Goal: Information Seeking & Learning: Understand process/instructions

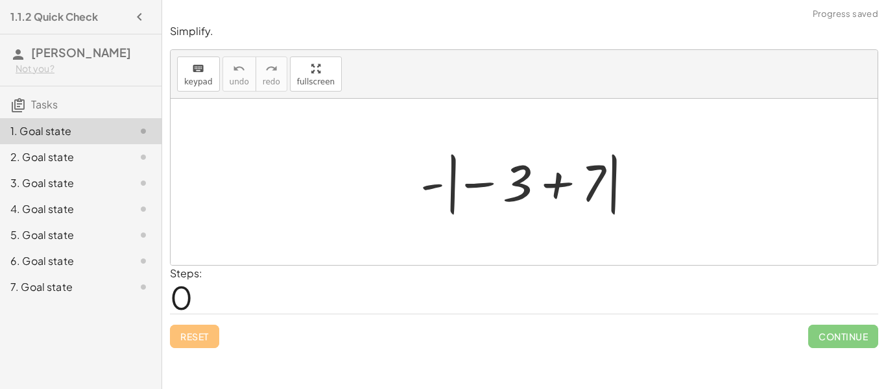
click at [121, 10] on div "1.1.2 Quick Check" at bounding box center [80, 16] width 151 height 23
click at [133, 16] on icon "button" at bounding box center [140, 17] width 16 height 16
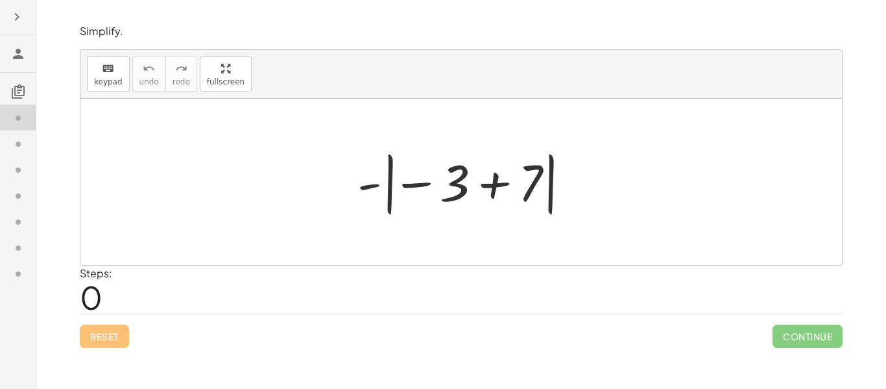
click at [15, 17] on icon "button" at bounding box center [17, 17] width 16 height 16
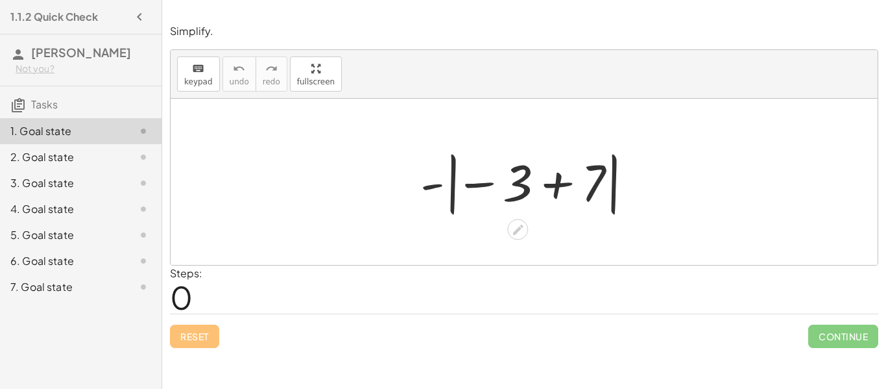
click at [482, 180] on div at bounding box center [529, 182] width 231 height 72
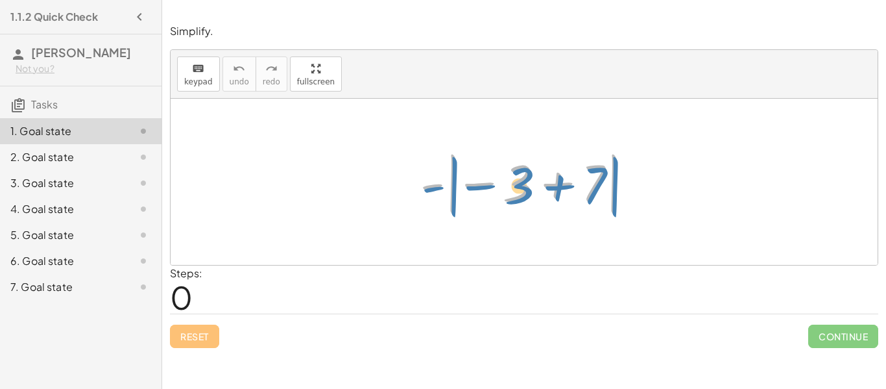
click at [616, 186] on div at bounding box center [529, 182] width 231 height 72
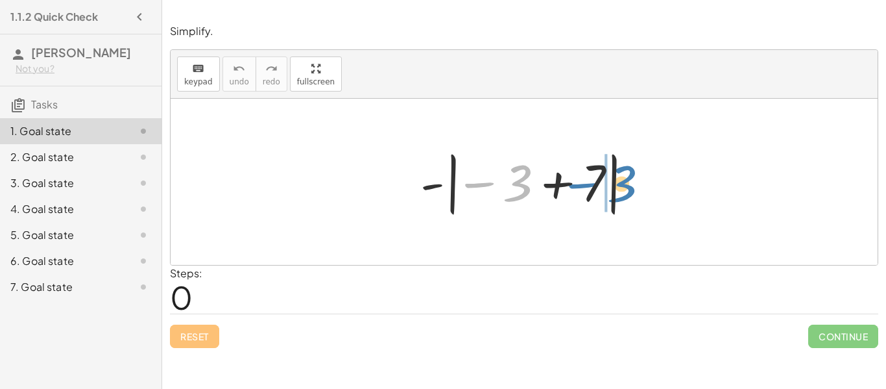
drag, startPoint x: 522, startPoint y: 180, endPoint x: 625, endPoint y: 180, distance: 103.8
click at [625, 180] on div at bounding box center [529, 182] width 231 height 72
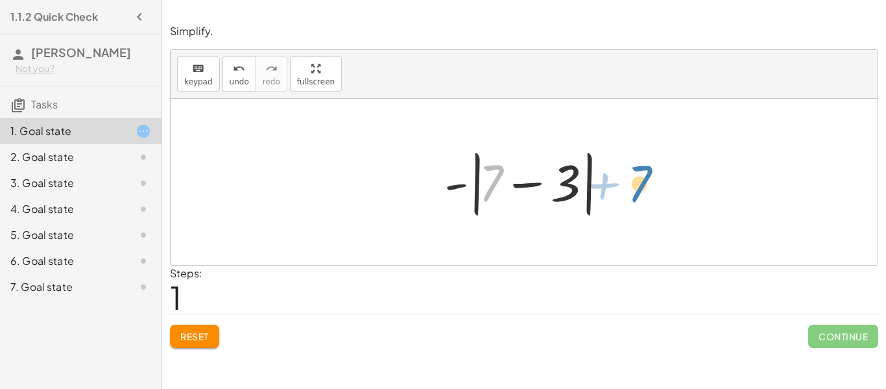
drag, startPoint x: 485, startPoint y: 182, endPoint x: 635, endPoint y: 182, distance: 149.2
click at [0, 0] on div "Simplify. keyboard keypad undo undo redo redo fullscreen - | − 3 + 7 | - | − 3 …" at bounding box center [0, 0] width 0 height 0
click at [195, 343] on button "Reset" at bounding box center [194, 335] width 49 height 23
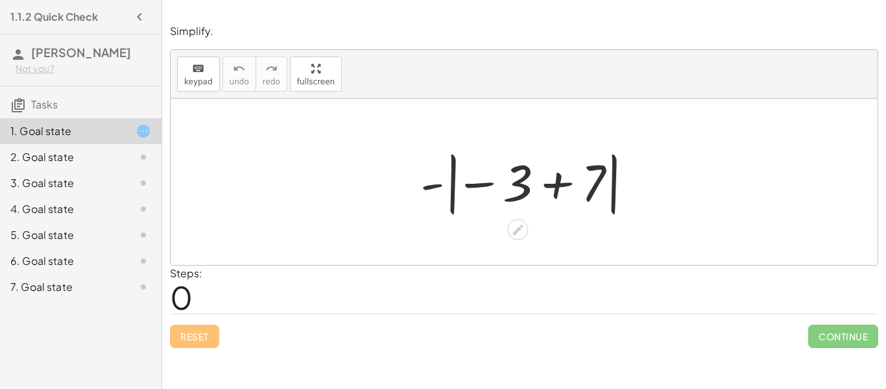
click at [561, 186] on div at bounding box center [529, 182] width 231 height 72
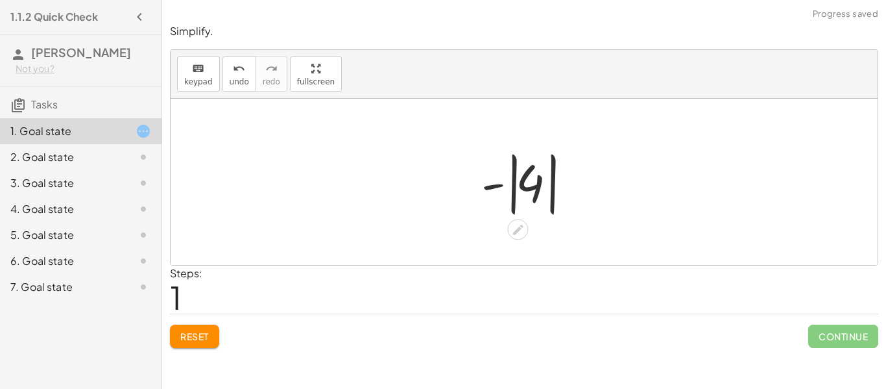
click at [491, 187] on div at bounding box center [529, 182] width 109 height 72
click at [489, 182] on div at bounding box center [529, 182] width 109 height 72
click at [200, 333] on span "Reset" at bounding box center [194, 336] width 29 height 12
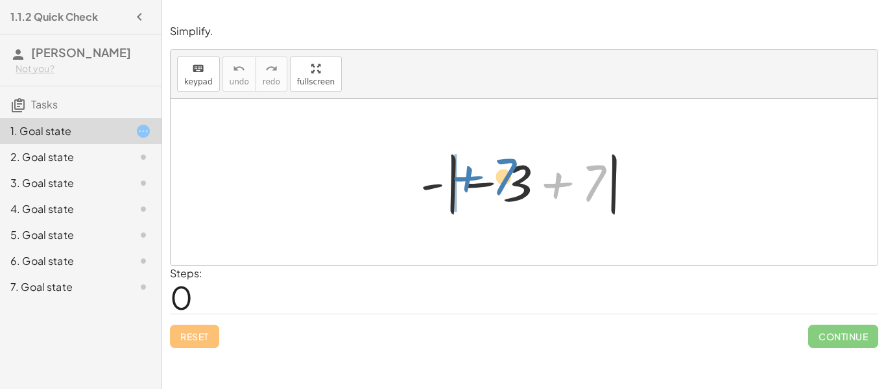
drag, startPoint x: 599, startPoint y: 176, endPoint x: 510, endPoint y: 170, distance: 89.8
click at [510, 170] on div at bounding box center [529, 182] width 231 height 72
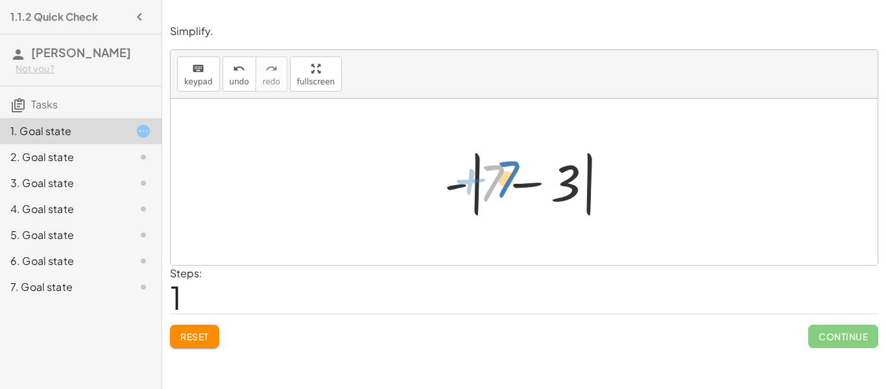
drag, startPoint x: 483, startPoint y: 192, endPoint x: 497, endPoint y: 188, distance: 14.2
click at [497, 188] on div at bounding box center [529, 182] width 182 height 75
click at [0, 0] on div "Simplify. keyboard keypad undo undo redo redo fullscreen - | − 3 + 7 | - | − 3 …" at bounding box center [0, 0] width 0 height 0
click at [197, 333] on span "Reset" at bounding box center [194, 336] width 29 height 12
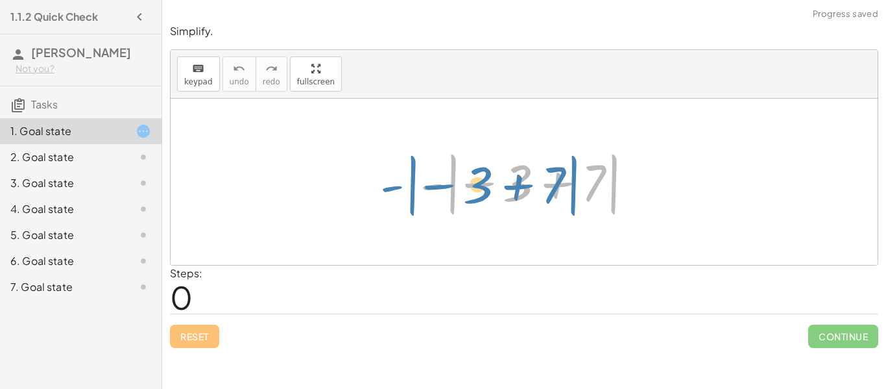
drag, startPoint x: 451, startPoint y: 189, endPoint x: 415, endPoint y: 191, distance: 36.4
click at [415, 191] on div at bounding box center [529, 182] width 231 height 72
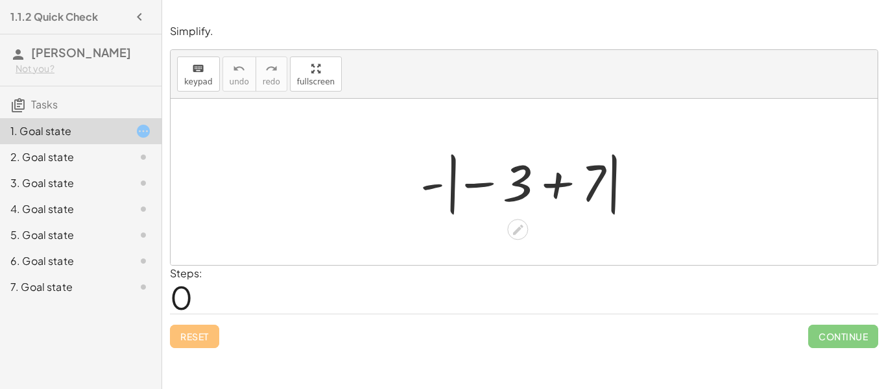
click at [516, 173] on div at bounding box center [529, 182] width 231 height 72
drag, startPoint x: 517, startPoint y: 173, endPoint x: 657, endPoint y: 184, distance: 140.5
click at [657, 184] on div "− 3 - | − 3 + 7 |" at bounding box center [524, 182] width 707 height 166
drag, startPoint x: 596, startPoint y: 184, endPoint x: 529, endPoint y: 179, distance: 66.4
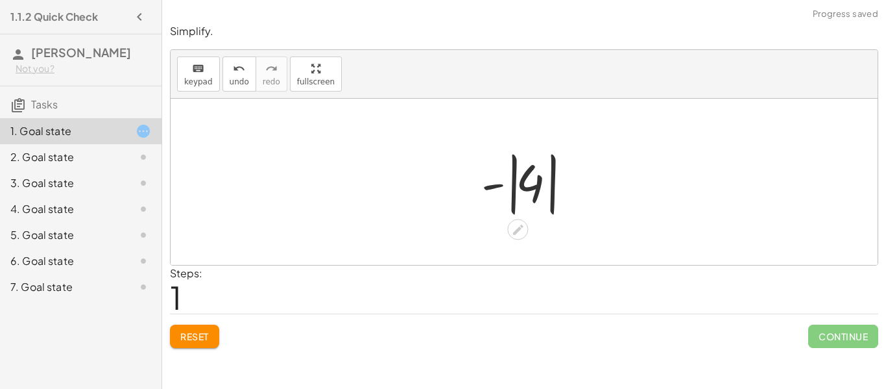
click at [492, 183] on div at bounding box center [529, 182] width 109 height 72
click at [207, 317] on div "Reset Continue" at bounding box center [524, 330] width 708 height 34
click at [212, 332] on button "Reset" at bounding box center [194, 335] width 49 height 23
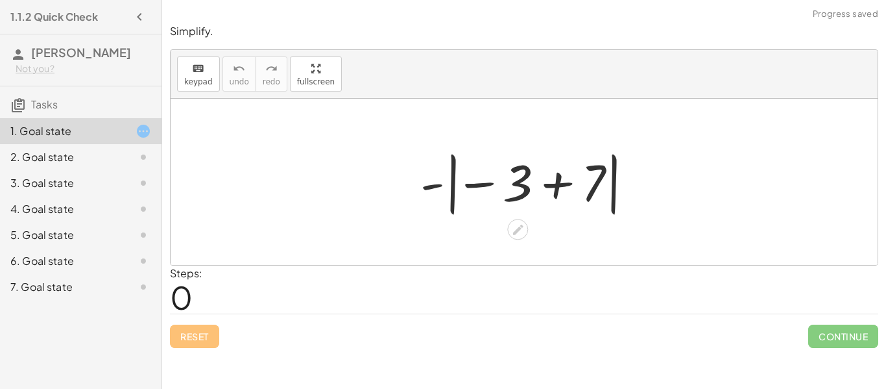
click at [432, 187] on div at bounding box center [529, 182] width 231 height 72
drag, startPoint x: 523, startPoint y: 198, endPoint x: 679, endPoint y: 175, distance: 157.4
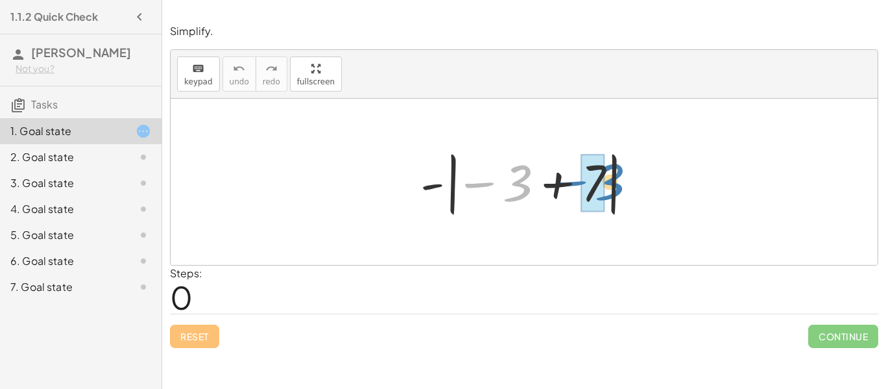
drag, startPoint x: 516, startPoint y: 183, endPoint x: 607, endPoint y: 182, distance: 90.8
click at [607, 182] on div at bounding box center [529, 182] width 231 height 72
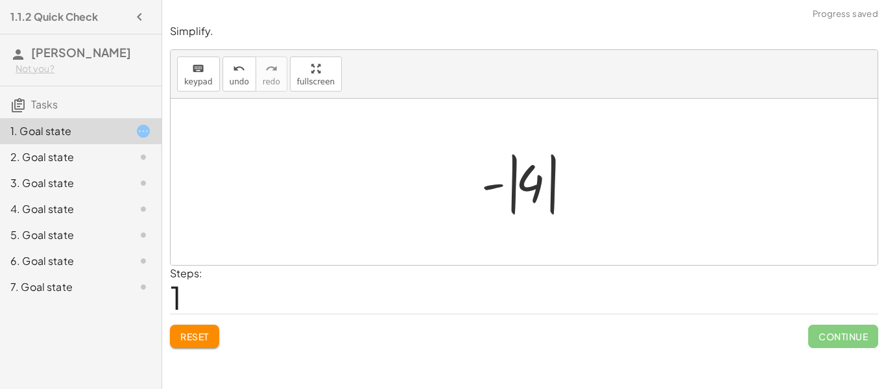
click at [191, 334] on span "Reset" at bounding box center [194, 336] width 29 height 12
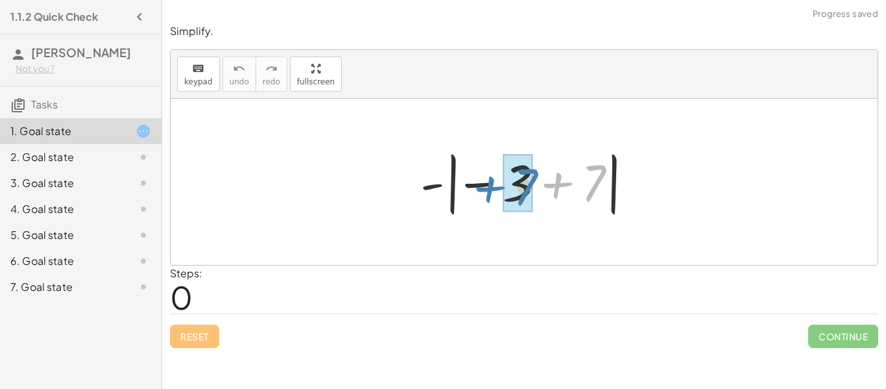
drag, startPoint x: 590, startPoint y: 196, endPoint x: 521, endPoint y: 200, distance: 69.5
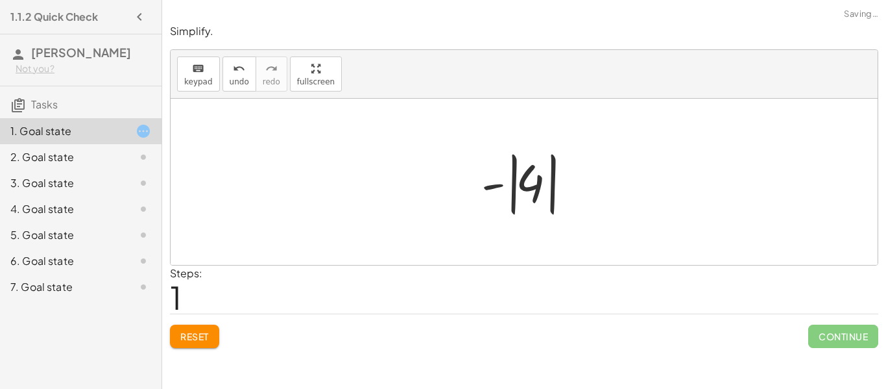
click at [189, 328] on button "Reset" at bounding box center [194, 335] width 49 height 23
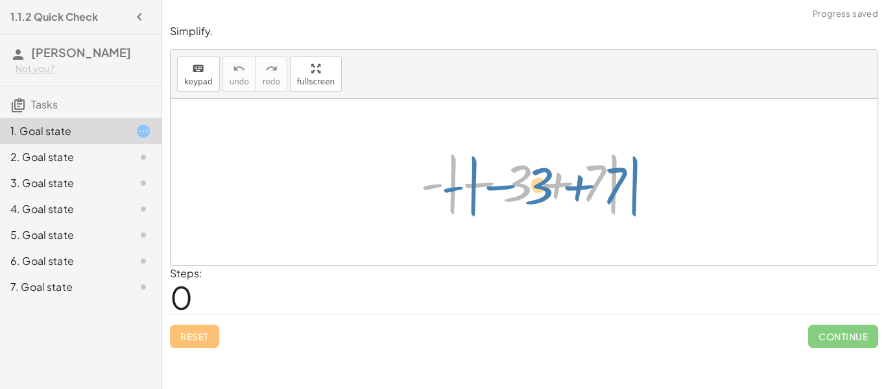
drag, startPoint x: 444, startPoint y: 180, endPoint x: 453, endPoint y: 179, distance: 8.5
click at [453, 179] on div at bounding box center [529, 182] width 231 height 72
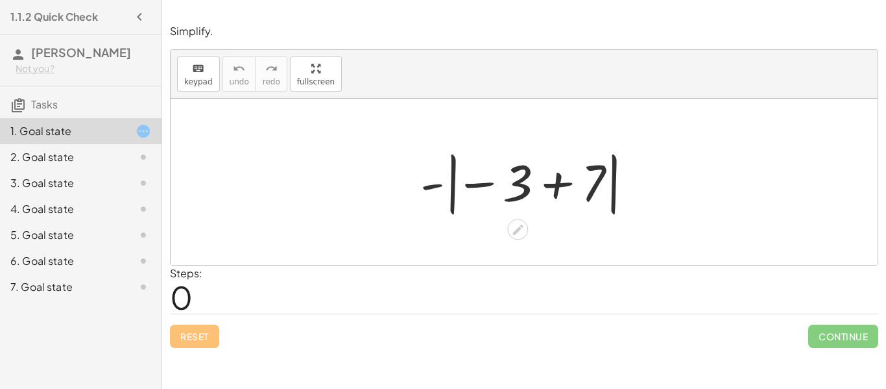
click at [594, 176] on div at bounding box center [529, 182] width 231 height 72
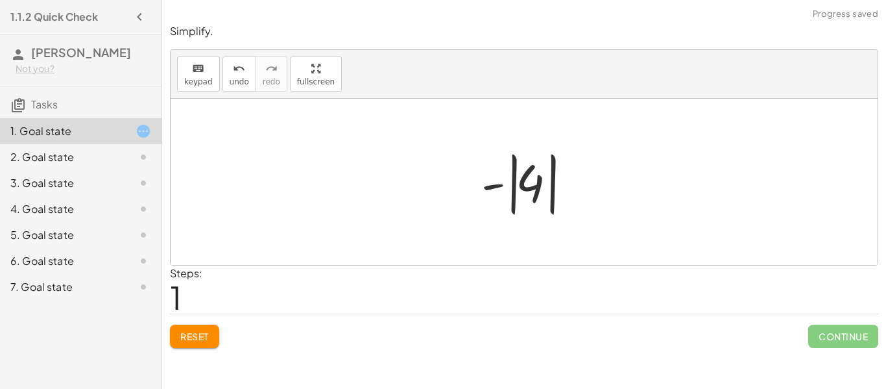
click at [195, 341] on span "Reset" at bounding box center [194, 336] width 29 height 12
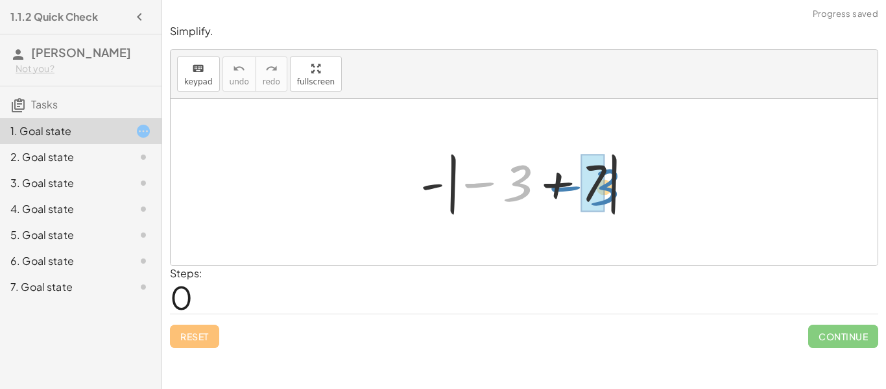
drag, startPoint x: 522, startPoint y: 171, endPoint x: 611, endPoint y: 176, distance: 89.0
click at [611, 176] on div at bounding box center [529, 182] width 231 height 72
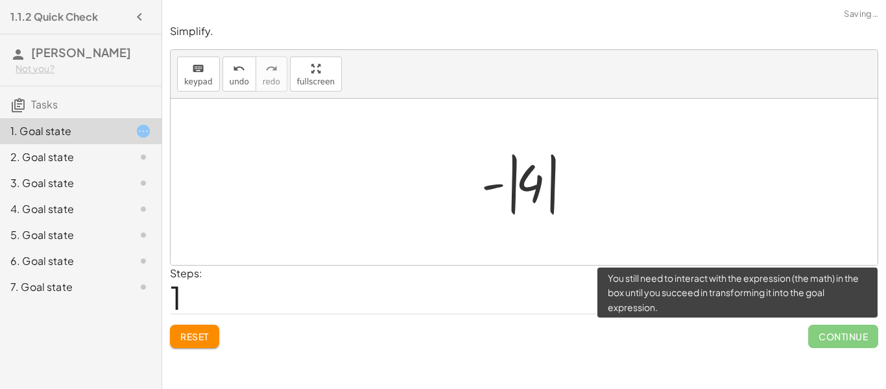
click at [824, 342] on span "Continue" at bounding box center [843, 335] width 70 height 23
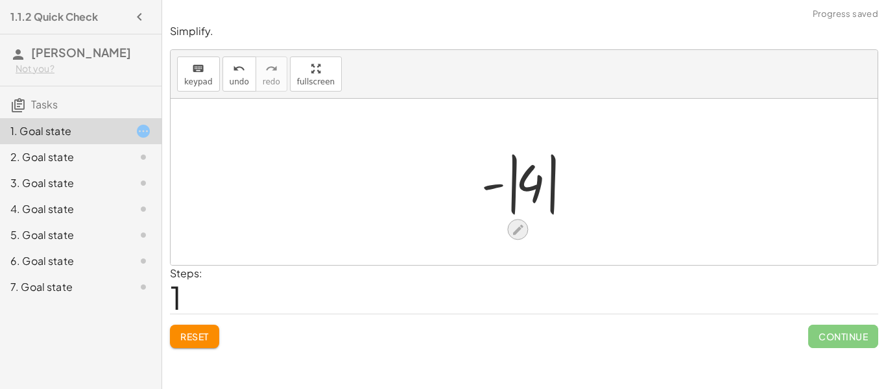
click at [513, 226] on icon at bounding box center [518, 230] width 14 height 14
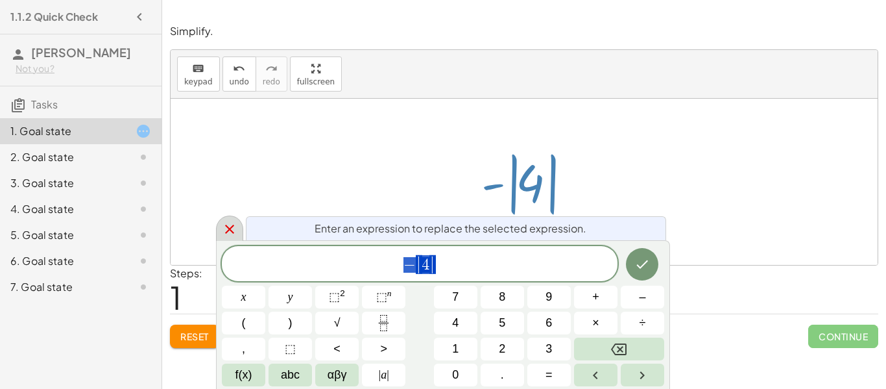
click at [234, 224] on icon at bounding box center [230, 229] width 16 height 16
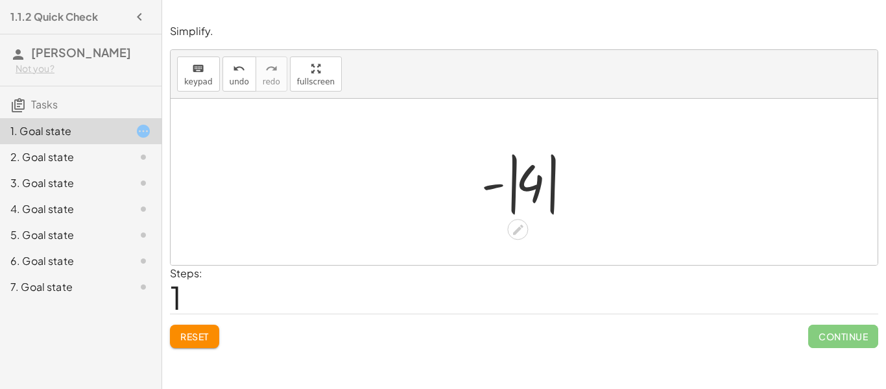
click at [198, 328] on button "Reset" at bounding box center [194, 335] width 49 height 23
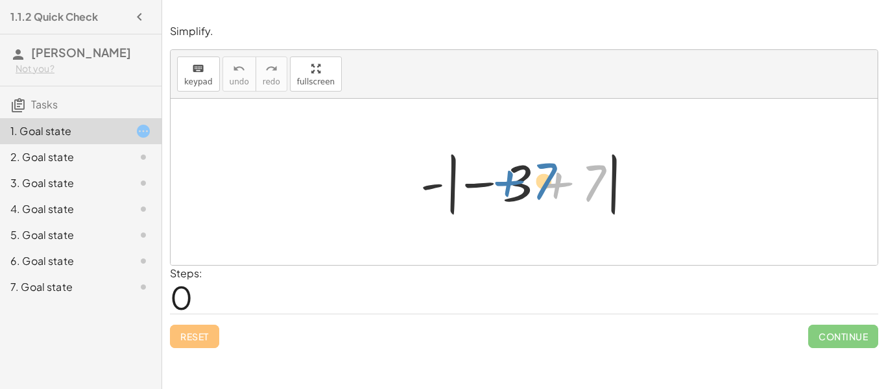
drag, startPoint x: 598, startPoint y: 182, endPoint x: 546, endPoint y: 180, distance: 51.9
click at [546, 180] on div at bounding box center [529, 182] width 231 height 72
drag, startPoint x: 604, startPoint y: 168, endPoint x: 500, endPoint y: 165, distance: 104.5
click at [500, 165] on div at bounding box center [529, 182] width 231 height 72
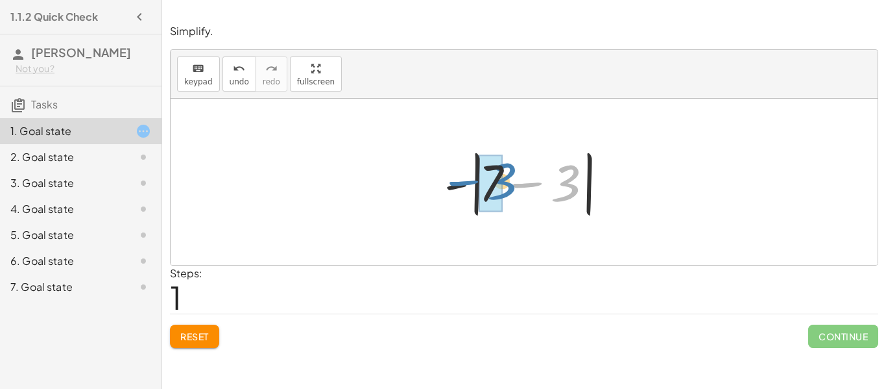
drag, startPoint x: 572, startPoint y: 189, endPoint x: 508, endPoint y: 187, distance: 64.3
click at [508, 187] on div at bounding box center [529, 182] width 182 height 75
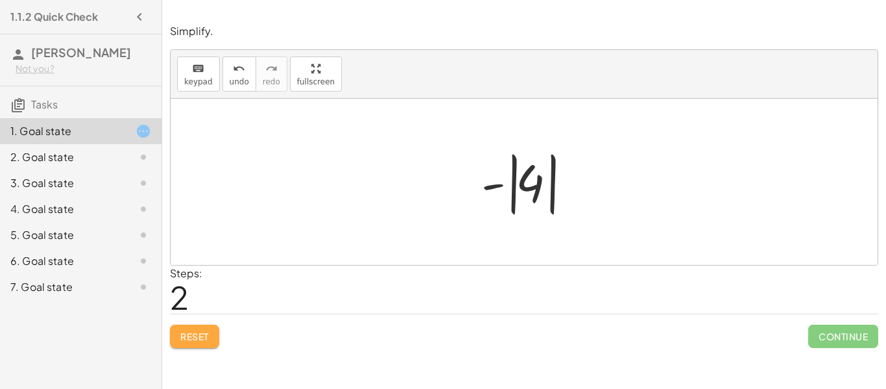
click at [185, 332] on span "Reset" at bounding box center [194, 336] width 29 height 12
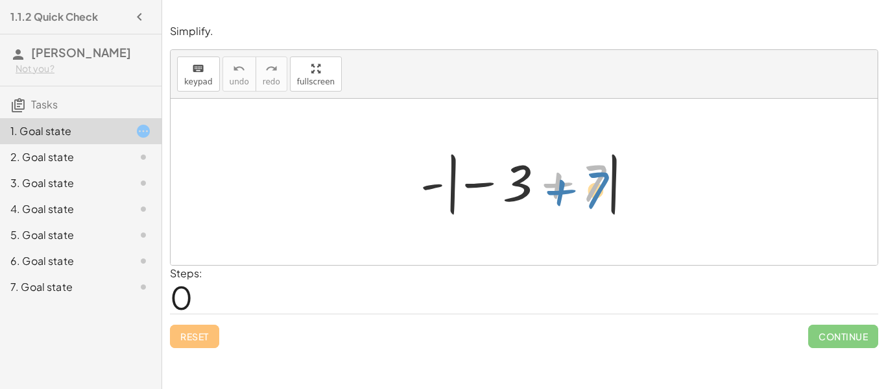
drag, startPoint x: 592, startPoint y: 176, endPoint x: 598, endPoint y: 183, distance: 8.3
click at [598, 183] on div at bounding box center [529, 182] width 231 height 72
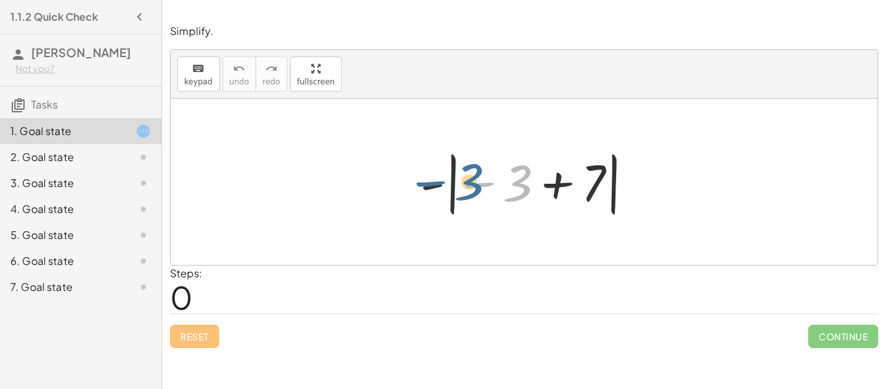
drag, startPoint x: 516, startPoint y: 182, endPoint x: 465, endPoint y: 181, distance: 51.3
click at [465, 181] on div at bounding box center [529, 182] width 231 height 72
drag, startPoint x: 516, startPoint y: 176, endPoint x: 444, endPoint y: 180, distance: 72.8
click at [444, 180] on div at bounding box center [529, 182] width 231 height 72
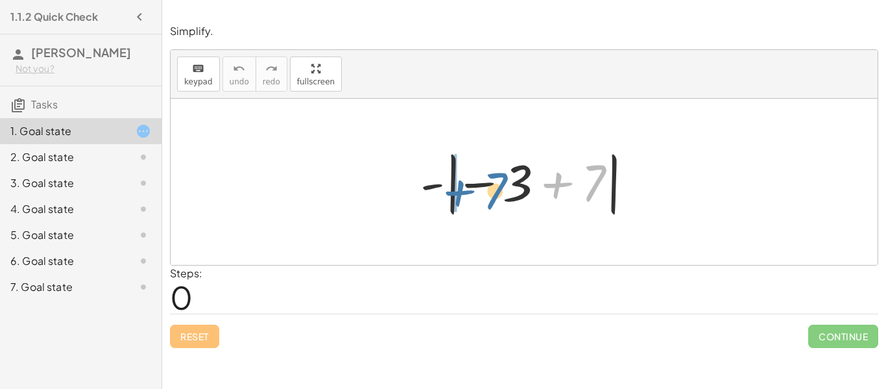
drag, startPoint x: 588, startPoint y: 181, endPoint x: 483, endPoint y: 188, distance: 105.3
click at [483, 188] on div at bounding box center [529, 182] width 231 height 72
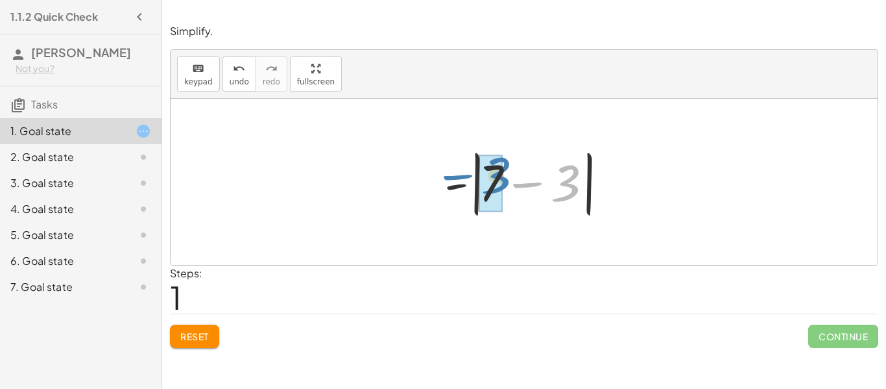
drag, startPoint x: 570, startPoint y: 185, endPoint x: 500, endPoint y: 177, distance: 71.1
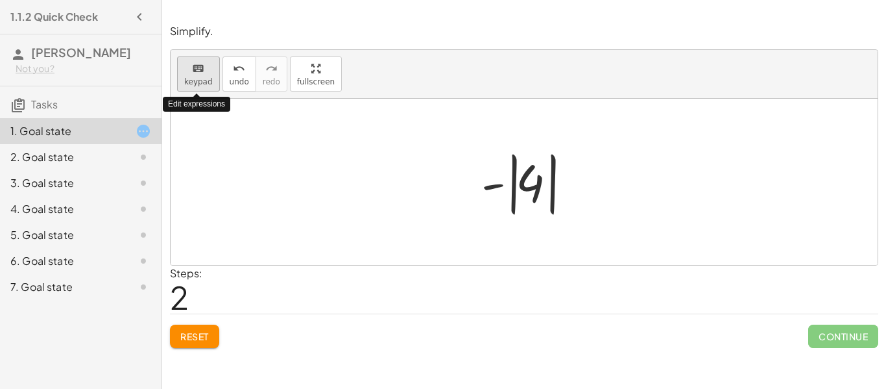
click at [204, 86] on button "keyboard keypad" at bounding box center [198, 73] width 43 height 35
click at [201, 71] on icon "keyboard" at bounding box center [198, 69] width 12 height 16
drag, startPoint x: 526, startPoint y: 193, endPoint x: 555, endPoint y: 212, distance: 34.7
click at [195, 73] on icon "keyboard" at bounding box center [198, 69] width 12 height 16
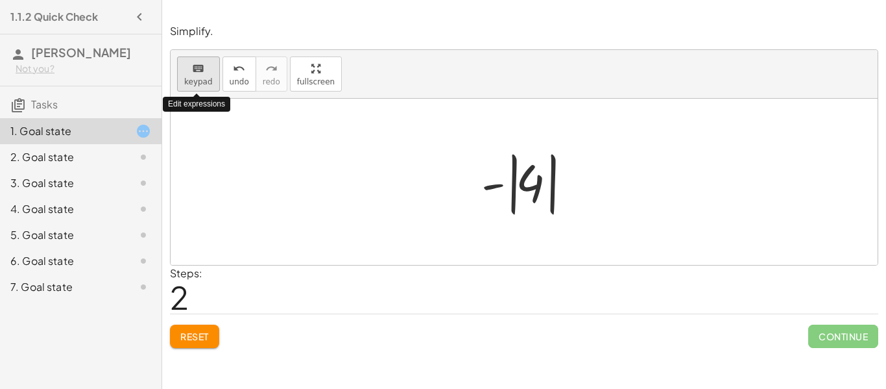
click at [195, 73] on icon "keyboard" at bounding box center [198, 69] width 12 height 16
click at [203, 341] on span "Reset" at bounding box center [194, 336] width 29 height 12
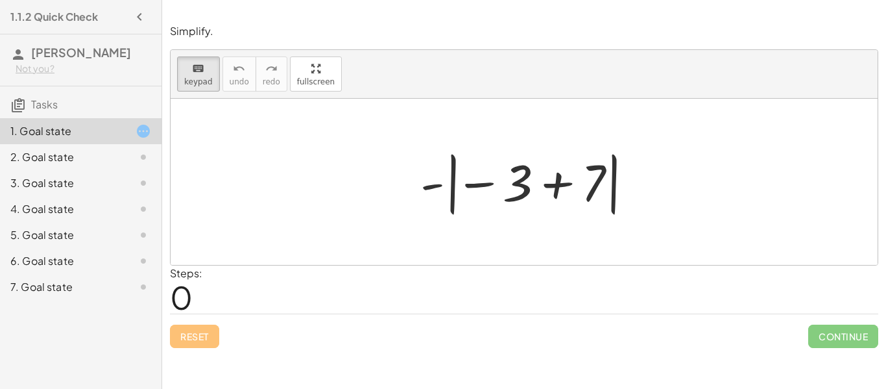
click at [852, 27] on p "Simplify." at bounding box center [524, 31] width 708 height 15
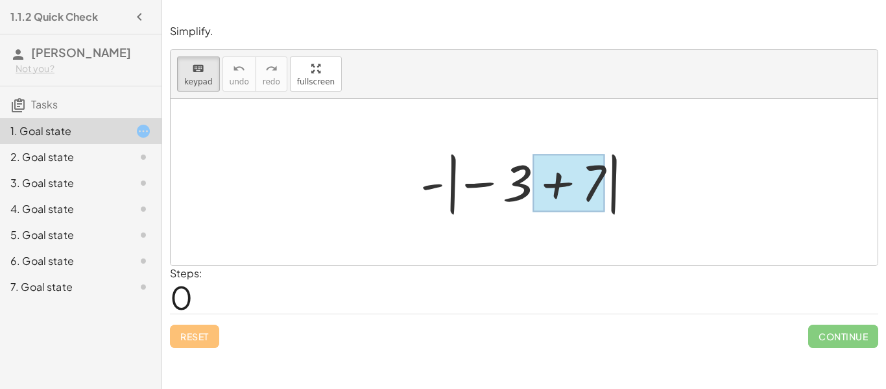
click at [596, 168] on div at bounding box center [569, 183] width 73 height 58
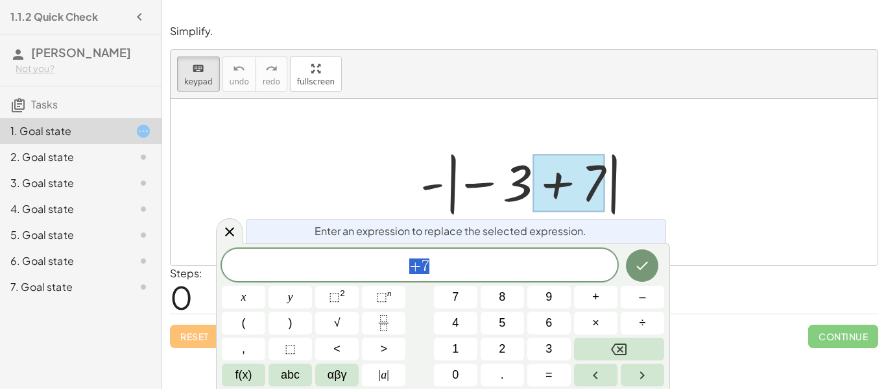
scroll to position [1, 0]
click at [234, 229] on icon at bounding box center [230, 232] width 16 height 16
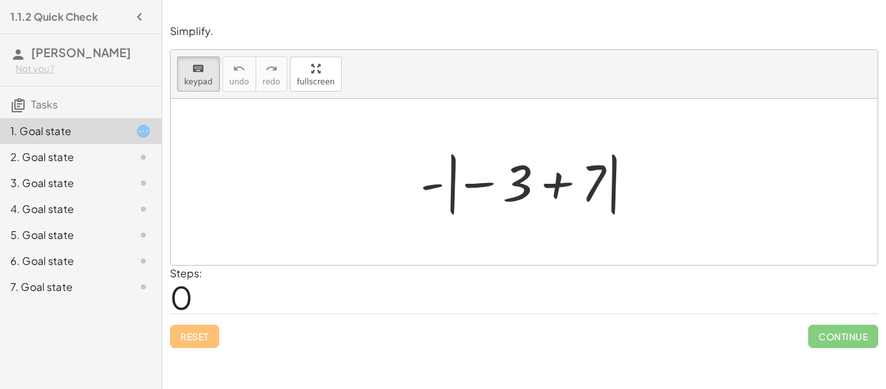
click at [869, 60] on div "keyboard keypad undo [PERSON_NAME] redo fullscreen" at bounding box center [524, 74] width 707 height 49
click at [196, 340] on div "Reset Continue" at bounding box center [524, 330] width 708 height 34
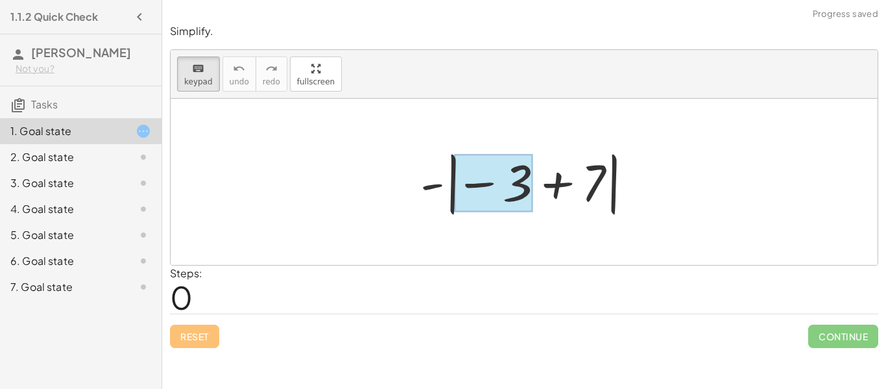
drag, startPoint x: 581, startPoint y: 191, endPoint x: 501, endPoint y: 191, distance: 79.8
click at [501, 191] on div at bounding box center [494, 183] width 78 height 58
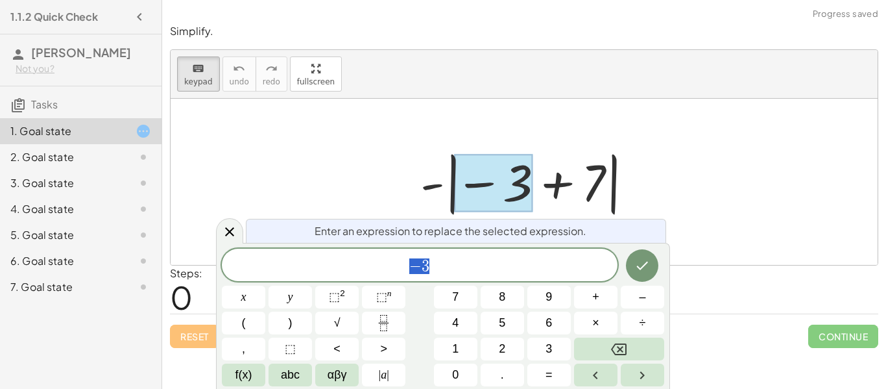
scroll to position [1, 0]
click at [250, 173] on div at bounding box center [524, 182] width 707 height 166
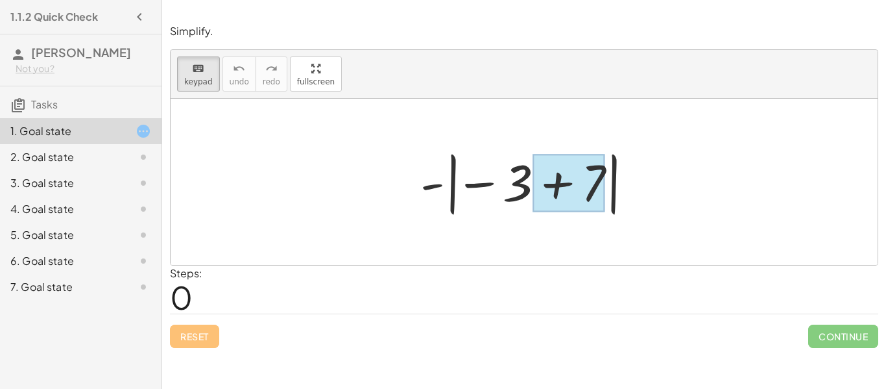
click at [541, 197] on div at bounding box center [569, 183] width 73 height 58
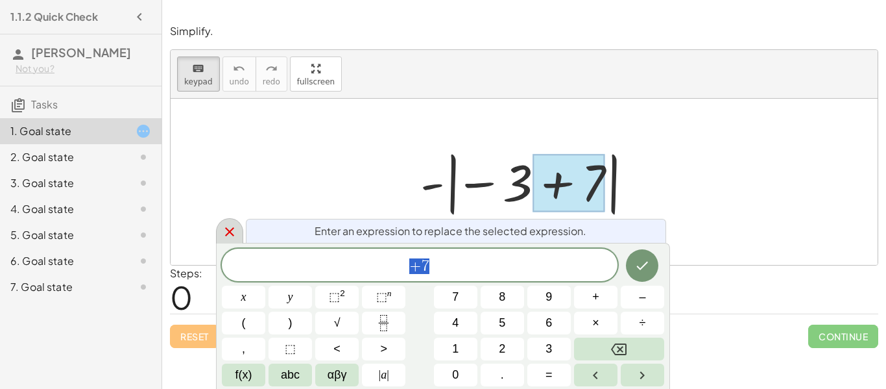
click at [237, 230] on icon at bounding box center [230, 232] width 16 height 16
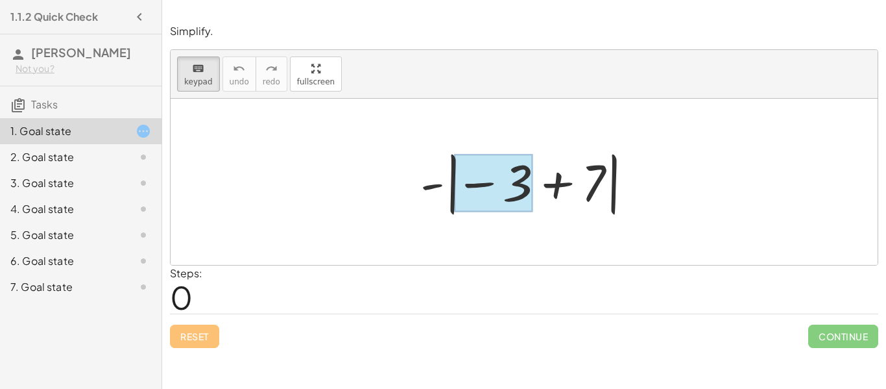
drag, startPoint x: 589, startPoint y: 187, endPoint x: 509, endPoint y: 191, distance: 80.5
click at [509, 191] on div at bounding box center [494, 183] width 78 height 58
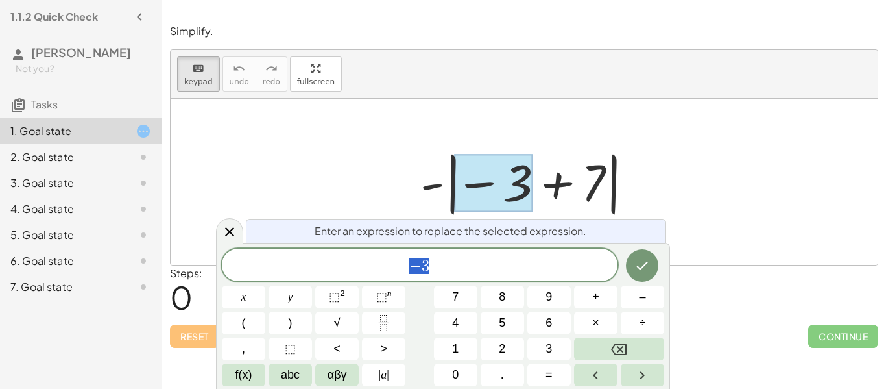
click at [509, 191] on div at bounding box center [494, 183] width 78 height 58
click at [228, 229] on icon at bounding box center [229, 231] width 9 height 9
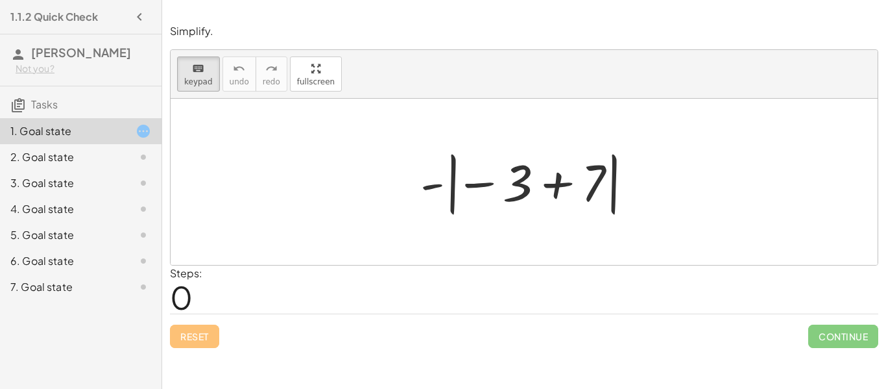
drag, startPoint x: 586, startPoint y: 175, endPoint x: 623, endPoint y: 178, distance: 37.1
click at [651, 178] on div at bounding box center [524, 182] width 707 height 166
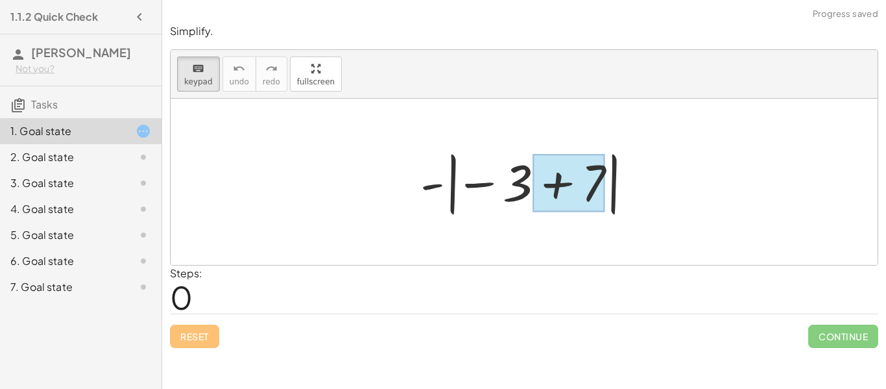
drag, startPoint x: 595, startPoint y: 175, endPoint x: 544, endPoint y: 172, distance: 51.4
click at [544, 172] on div at bounding box center [569, 183] width 73 height 58
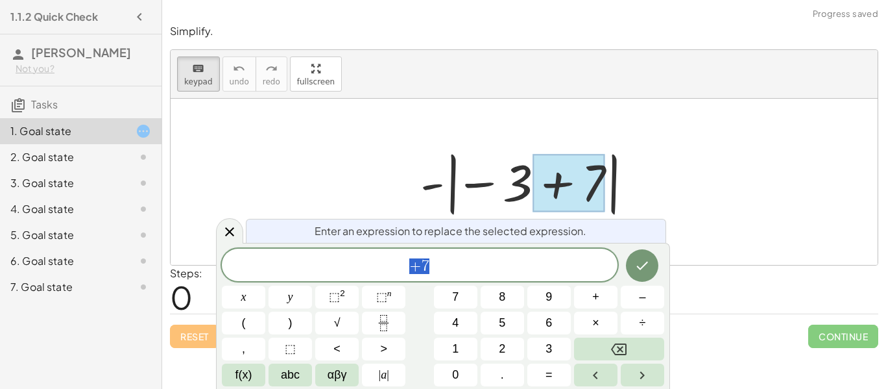
scroll to position [2, 0]
click at [227, 231] on icon at bounding box center [230, 232] width 16 height 16
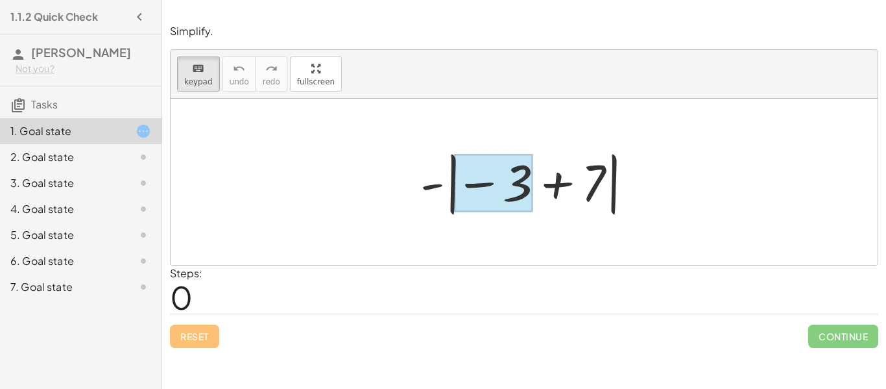
drag, startPoint x: 555, startPoint y: 192, endPoint x: 472, endPoint y: 197, distance: 82.6
click at [472, 197] on div at bounding box center [494, 183] width 78 height 58
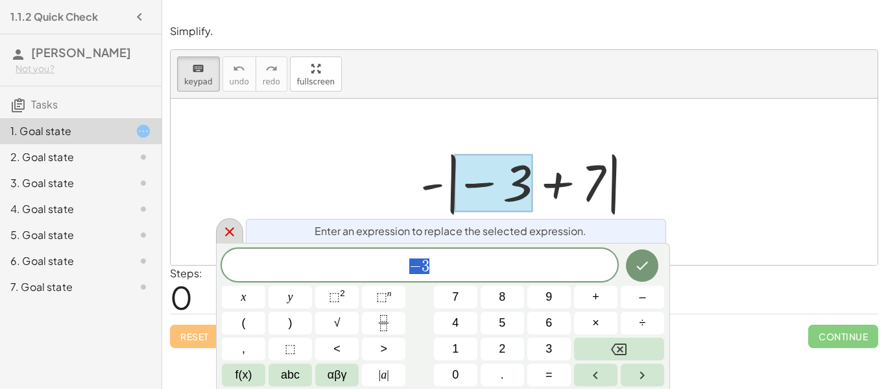
click at [229, 227] on icon at bounding box center [230, 232] width 16 height 16
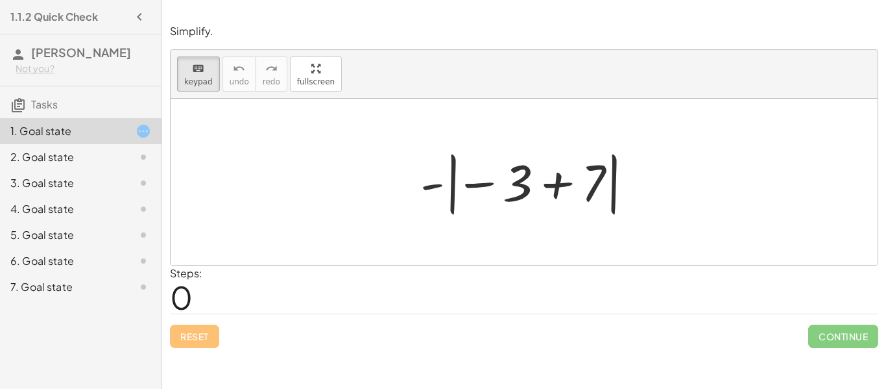
drag, startPoint x: 450, startPoint y: 202, endPoint x: 522, endPoint y: 226, distance: 75.9
click at [522, 226] on div "- | − 3 + 7 |" at bounding box center [524, 182] width 707 height 166
click at [429, 186] on div at bounding box center [529, 182] width 231 height 72
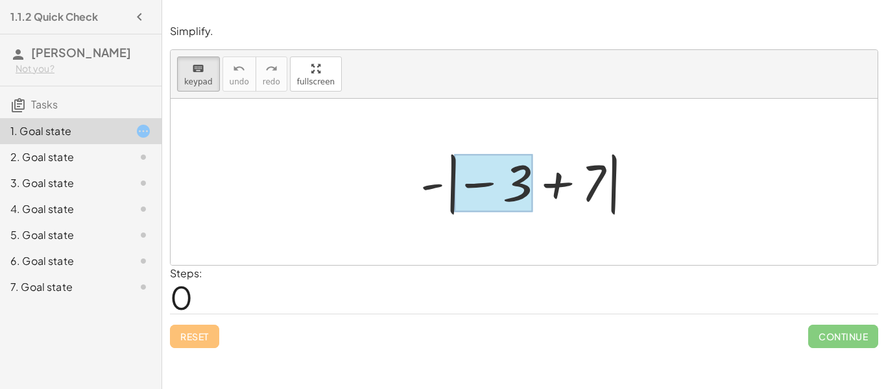
click at [475, 189] on div at bounding box center [494, 183] width 78 height 58
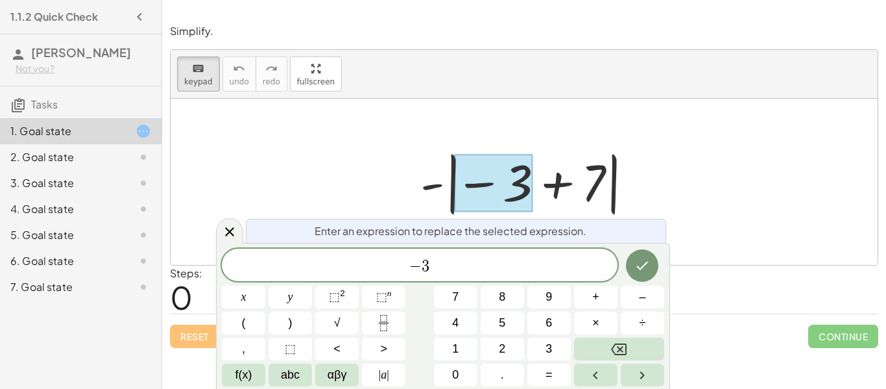
drag, startPoint x: 483, startPoint y: 191, endPoint x: 537, endPoint y: 199, distance: 54.3
click at [518, 183] on div "- | − 3 + 7 |" at bounding box center [518, 183] width 0 height 0
click at [517, 188] on div at bounding box center [494, 183] width 78 height 58
click at [579, 184] on div at bounding box center [529, 182] width 231 height 72
click at [610, 180] on div at bounding box center [529, 182] width 231 height 72
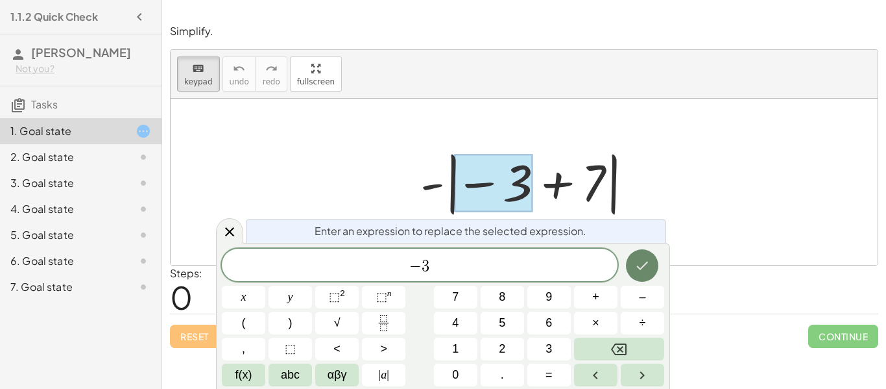
click at [642, 263] on icon "Done" at bounding box center [643, 266] width 16 height 16
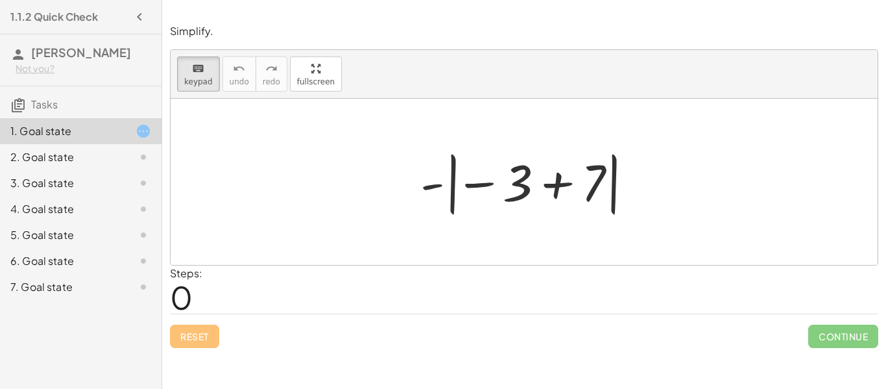
scroll to position [0, 0]
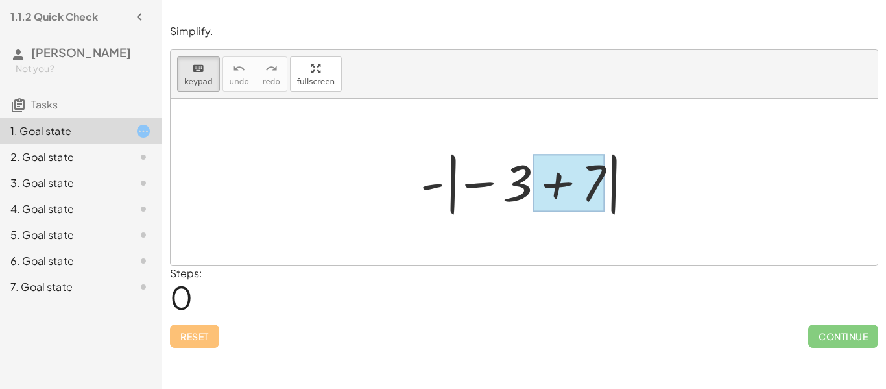
drag, startPoint x: 525, startPoint y: 195, endPoint x: 575, endPoint y: 197, distance: 50.6
click at [575, 197] on div at bounding box center [569, 183] width 73 height 58
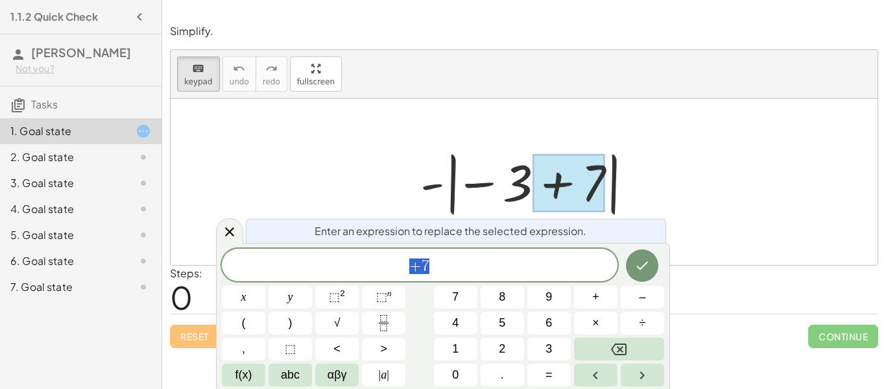
scroll to position [3, 0]
drag, startPoint x: 575, startPoint y: 197, endPoint x: 429, endPoint y: 187, distance: 146.9
click at [518, 183] on div "- | − 3 + 7 |" at bounding box center [518, 183] width 0 height 0
click at [769, 271] on div "Steps: 0" at bounding box center [524, 289] width 708 height 48
click at [743, 320] on div "Reset Continue" at bounding box center [524, 330] width 708 height 34
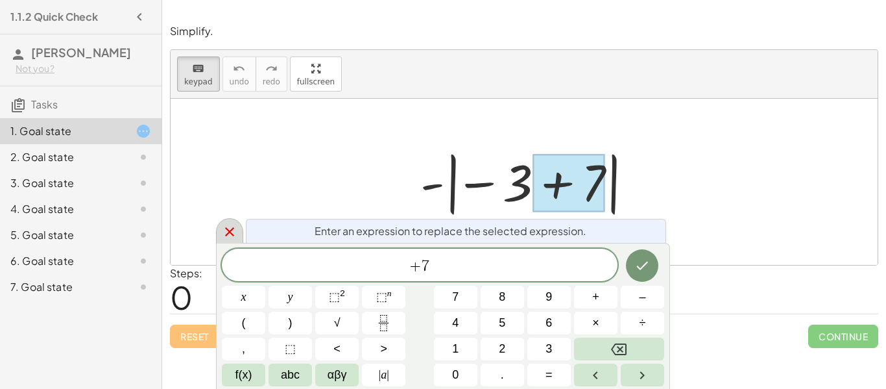
click at [235, 237] on icon at bounding box center [230, 232] width 16 height 16
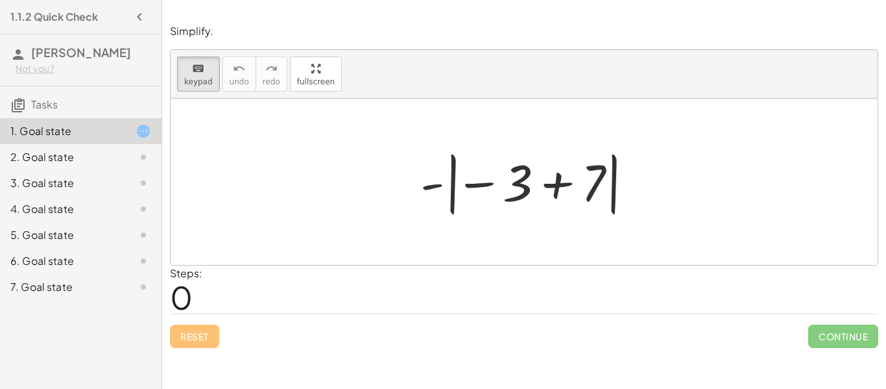
drag, startPoint x: 591, startPoint y: 185, endPoint x: 556, endPoint y: 195, distance: 36.4
click at [556, 195] on div at bounding box center [529, 182] width 231 height 72
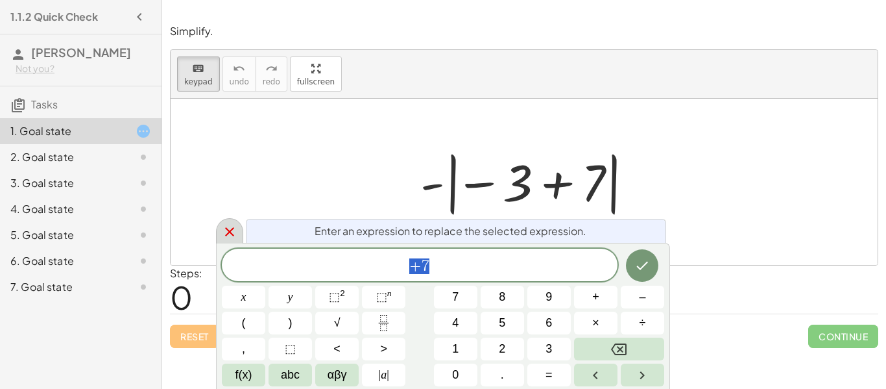
click at [228, 232] on icon at bounding box center [229, 231] width 9 height 9
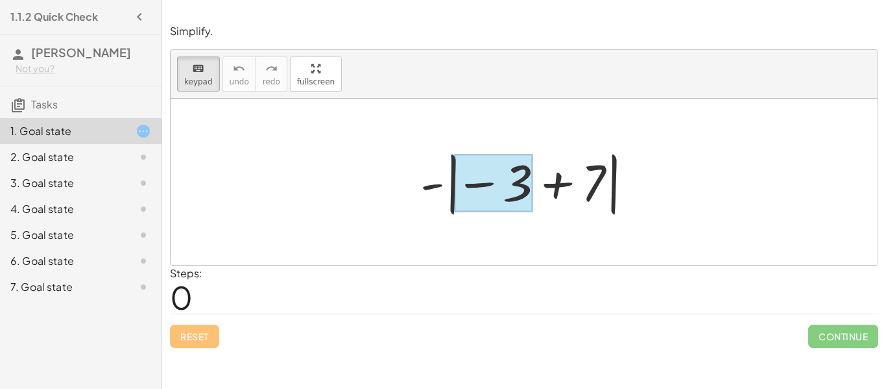
drag, startPoint x: 581, startPoint y: 173, endPoint x: 507, endPoint y: 156, distance: 76.0
click at [507, 156] on div at bounding box center [494, 183] width 78 height 58
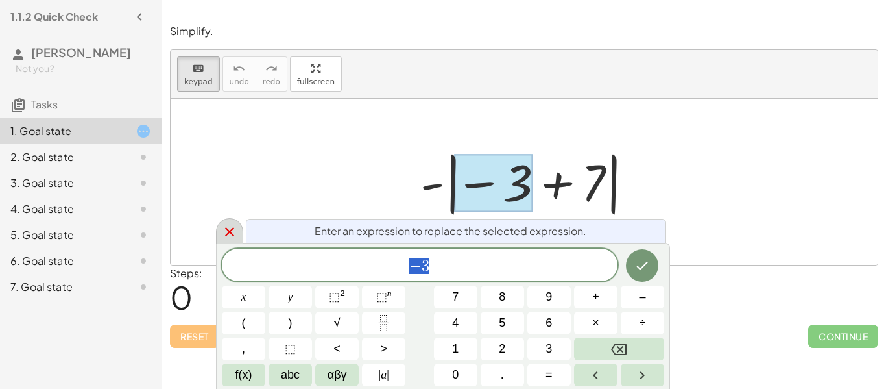
click at [226, 229] on icon at bounding box center [229, 231] width 9 height 9
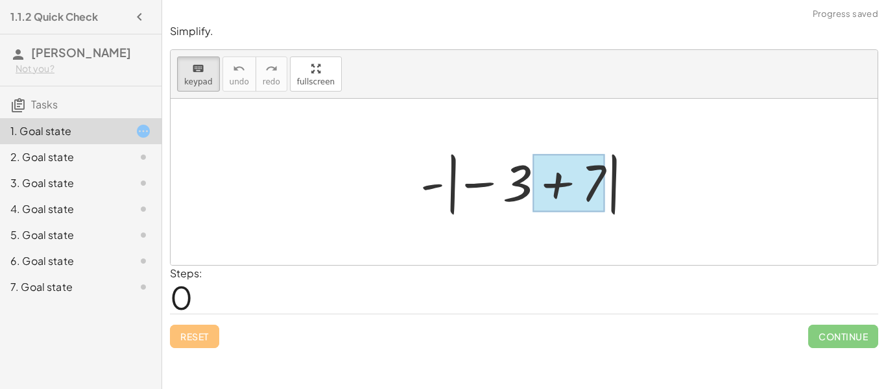
drag, startPoint x: 615, startPoint y: 203, endPoint x: 579, endPoint y: 197, distance: 36.8
click at [518, 183] on div "- | − 3 + 7 |" at bounding box center [518, 183] width 0 height 0
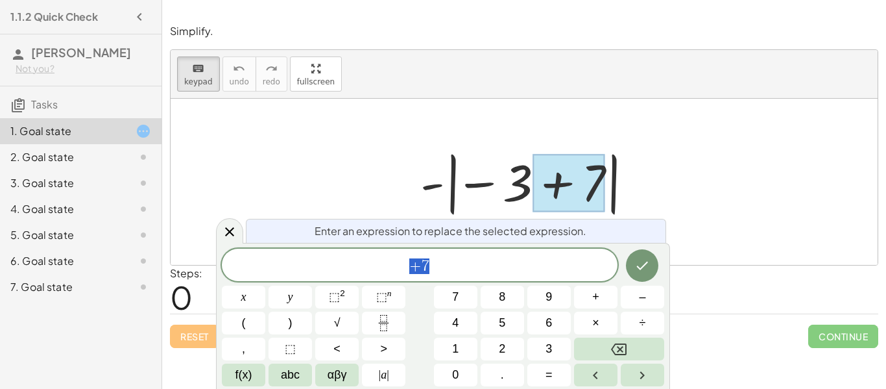
click at [553, 170] on div at bounding box center [569, 183] width 73 height 58
click at [395, 162] on div at bounding box center [524, 182] width 707 height 166
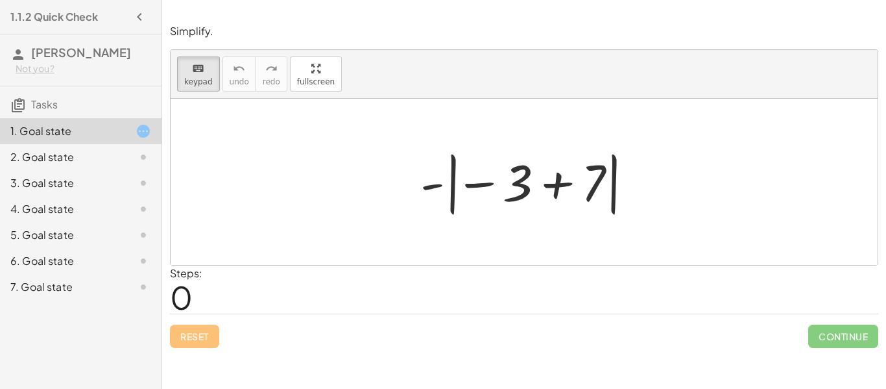
click at [450, 193] on div at bounding box center [529, 182] width 231 height 72
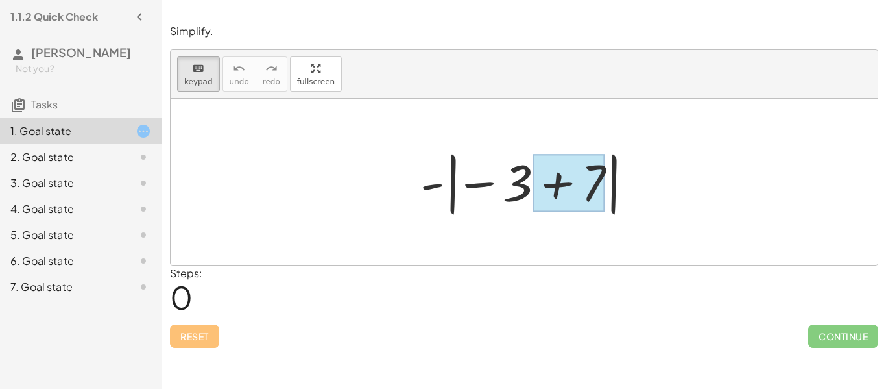
click at [549, 181] on div at bounding box center [569, 183] width 73 height 58
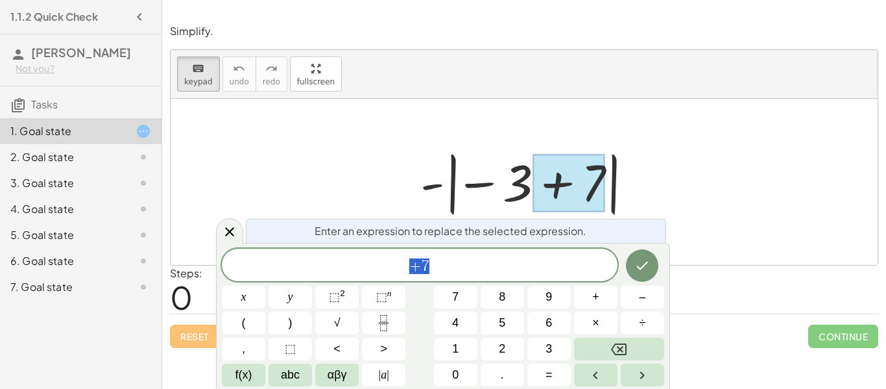
scroll to position [5, 0]
drag, startPoint x: 604, startPoint y: 179, endPoint x: 453, endPoint y: 184, distance: 150.6
click at [518, 183] on div "- | − 3 + 7 |" at bounding box center [518, 183] width 0 height 0
click at [538, 176] on div at bounding box center [569, 183] width 73 height 58
click at [465, 180] on div at bounding box center [529, 182] width 231 height 72
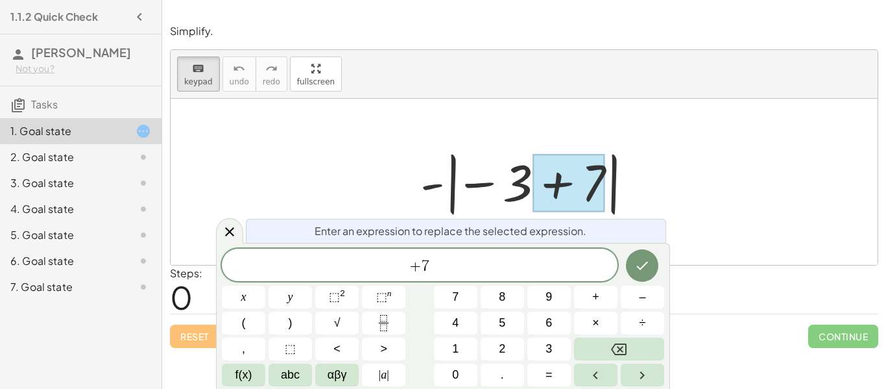
click at [365, 150] on div at bounding box center [524, 182] width 707 height 166
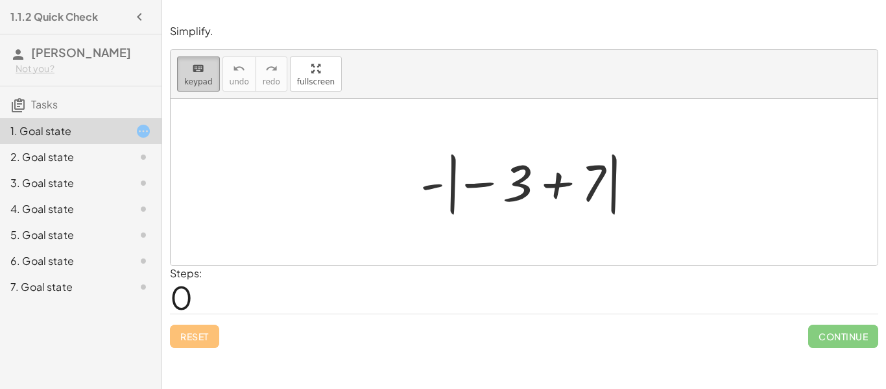
click at [181, 80] on button "keyboard keypad" at bounding box center [198, 73] width 43 height 35
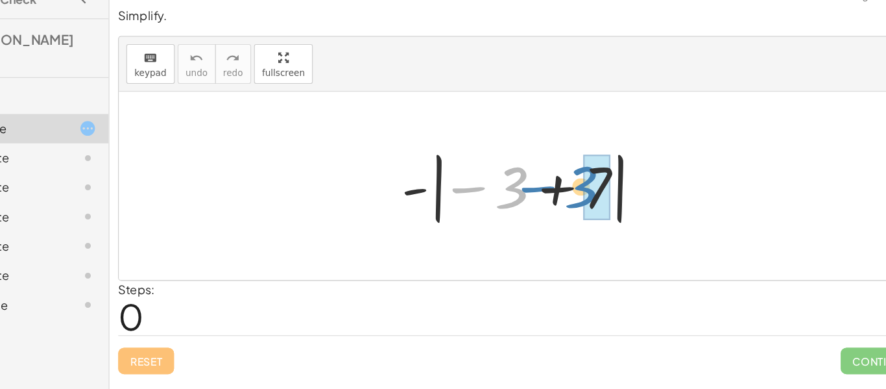
drag, startPoint x: 508, startPoint y: 180, endPoint x: 579, endPoint y: 176, distance: 71.5
click at [579, 176] on div at bounding box center [529, 182] width 231 height 72
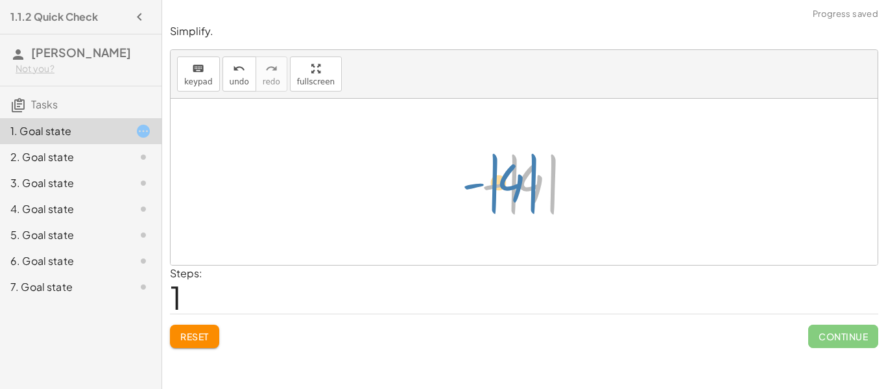
drag, startPoint x: 529, startPoint y: 189, endPoint x: 513, endPoint y: 188, distance: 16.9
click at [513, 188] on div at bounding box center [529, 182] width 109 height 72
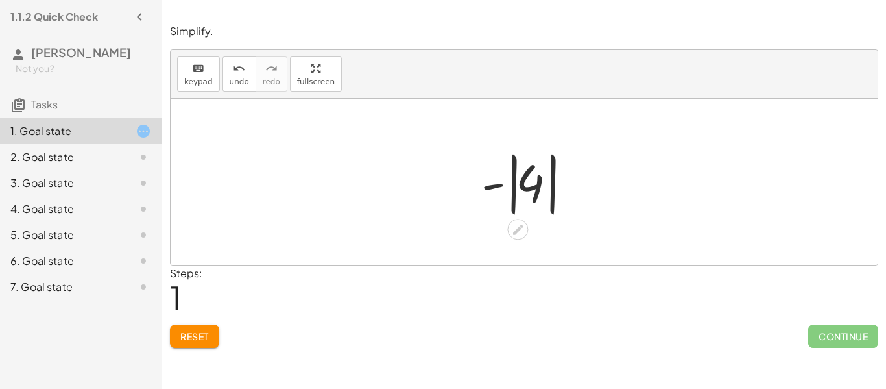
click at [542, 186] on div at bounding box center [529, 182] width 109 height 72
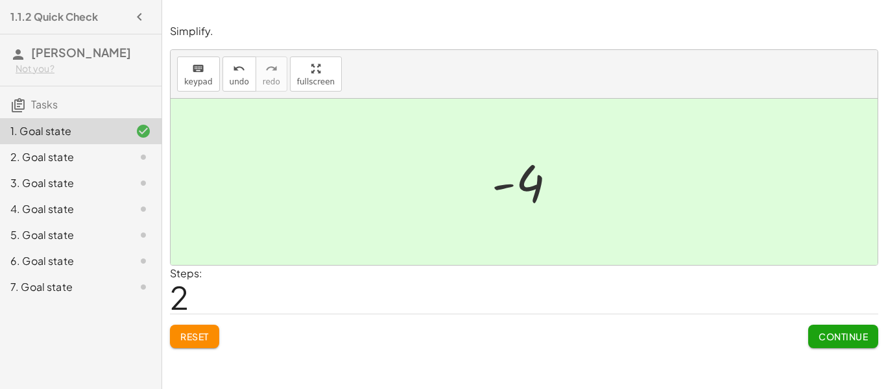
click at [129, 158] on div at bounding box center [133, 157] width 36 height 16
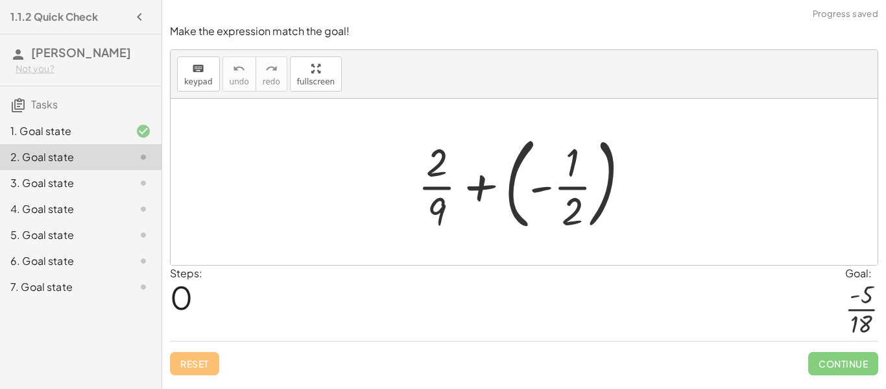
click at [478, 188] on div at bounding box center [529, 182] width 236 height 108
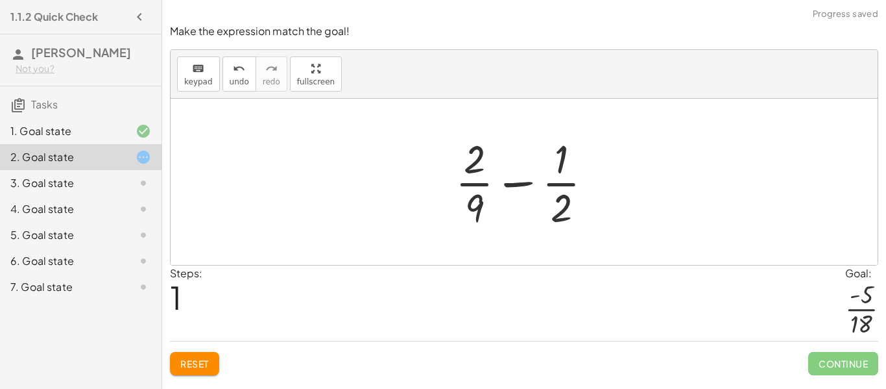
click at [511, 179] on div at bounding box center [529, 182] width 161 height 100
click at [514, 185] on div at bounding box center [529, 182] width 161 height 100
drag, startPoint x: 477, startPoint y: 150, endPoint x: 581, endPoint y: 157, distance: 104.1
click at [581, 157] on div at bounding box center [529, 182] width 161 height 100
click at [481, 195] on div at bounding box center [529, 182] width 161 height 100
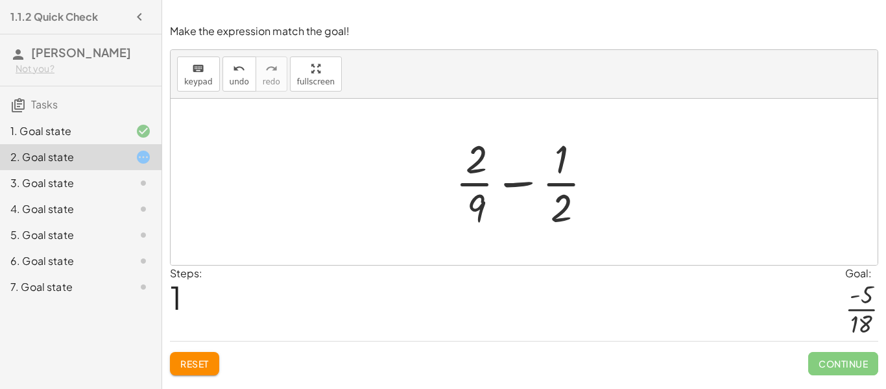
click at [474, 200] on div at bounding box center [529, 182] width 161 height 100
click at [562, 195] on div at bounding box center [529, 182] width 161 height 100
click at [513, 180] on div at bounding box center [529, 182] width 161 height 100
drag, startPoint x: 565, startPoint y: 204, endPoint x: 470, endPoint y: 165, distance: 102.7
click at [470, 165] on div at bounding box center [529, 182] width 161 height 100
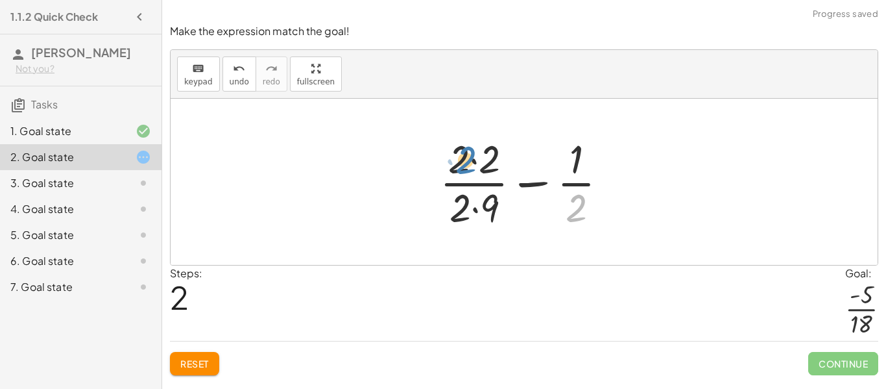
drag, startPoint x: 574, startPoint y: 204, endPoint x: 465, endPoint y: 156, distance: 118.8
click at [465, 156] on div at bounding box center [528, 182] width 191 height 100
click at [538, 181] on div at bounding box center [528, 182] width 191 height 100
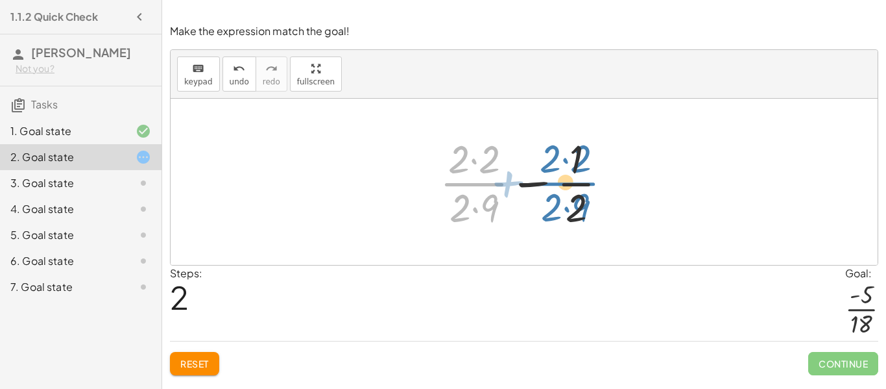
drag, startPoint x: 490, startPoint y: 185, endPoint x: 586, endPoint y: 186, distance: 96.0
click at [586, 186] on div at bounding box center [528, 182] width 191 height 100
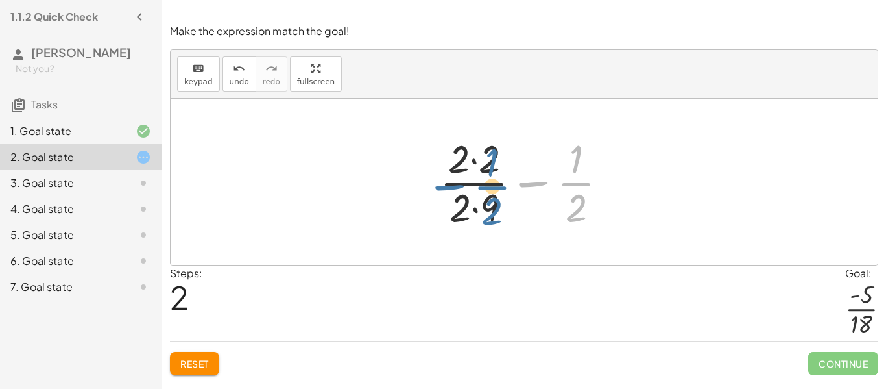
drag, startPoint x: 568, startPoint y: 186, endPoint x: 477, endPoint y: 191, distance: 91.6
click at [477, 191] on div at bounding box center [528, 182] width 191 height 100
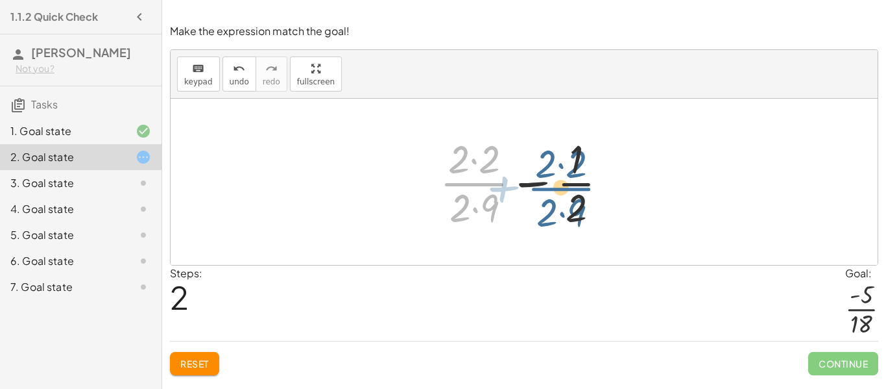
drag, startPoint x: 476, startPoint y: 176, endPoint x: 574, endPoint y: 180, distance: 98.0
click at [574, 180] on div at bounding box center [528, 182] width 191 height 100
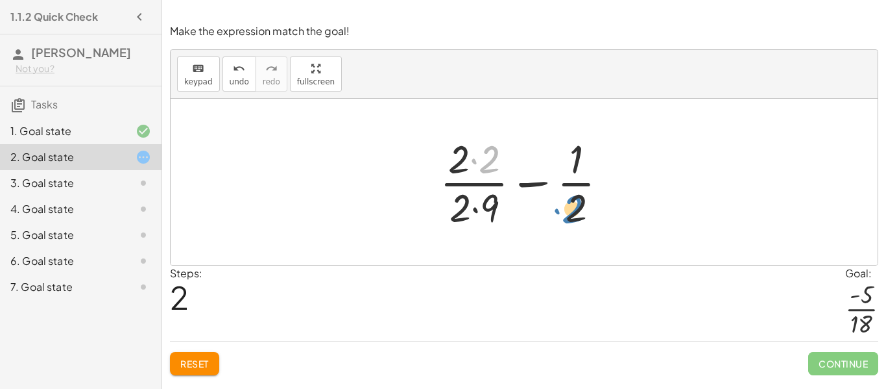
drag, startPoint x: 487, startPoint y: 167, endPoint x: 572, endPoint y: 223, distance: 102.0
click at [572, 223] on div at bounding box center [528, 182] width 191 height 100
drag, startPoint x: 491, startPoint y: 209, endPoint x: 590, endPoint y: 212, distance: 99.3
click at [590, 212] on div at bounding box center [528, 182] width 191 height 100
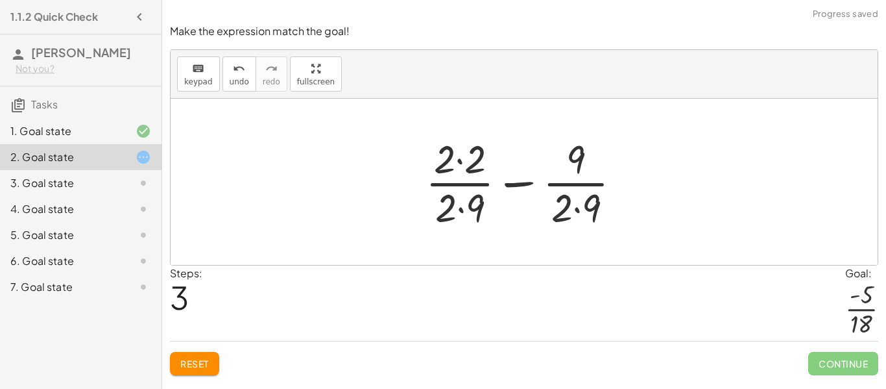
click at [527, 187] on div at bounding box center [528, 182] width 219 height 100
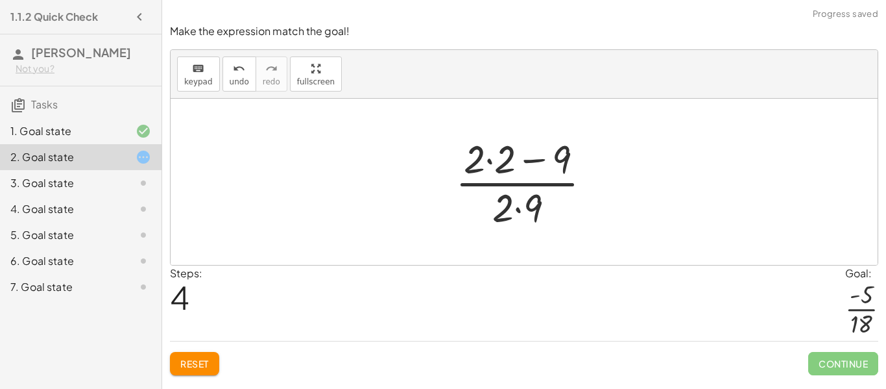
drag, startPoint x: 527, startPoint y: 188, endPoint x: 537, endPoint y: 184, distance: 11.3
click at [537, 184] on div at bounding box center [529, 182] width 160 height 100
click at [516, 189] on div at bounding box center [529, 182] width 160 height 100
drag, startPoint x: 502, startPoint y: 168, endPoint x: 570, endPoint y: 168, distance: 68.8
click at [516, 164] on div at bounding box center [529, 182] width 196 height 100
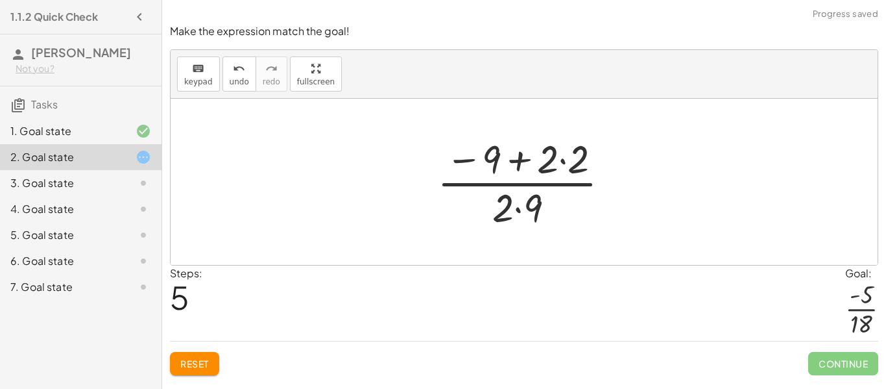
click at [524, 185] on div at bounding box center [529, 182] width 196 height 100
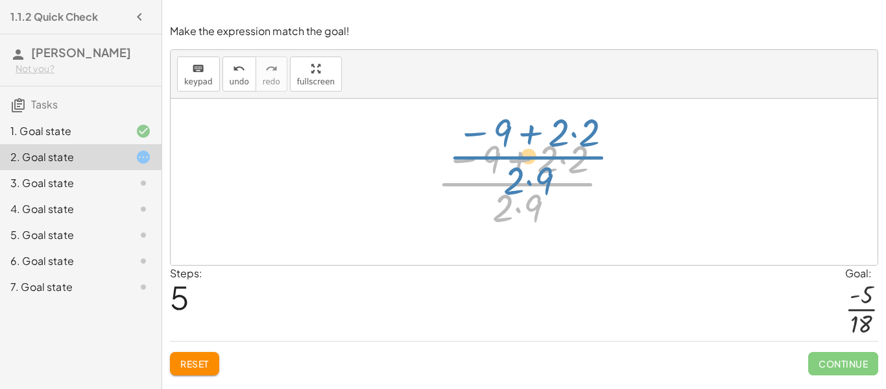
drag, startPoint x: 524, startPoint y: 185, endPoint x: 535, endPoint y: 159, distance: 28.2
click at [535, 159] on div at bounding box center [529, 182] width 196 height 100
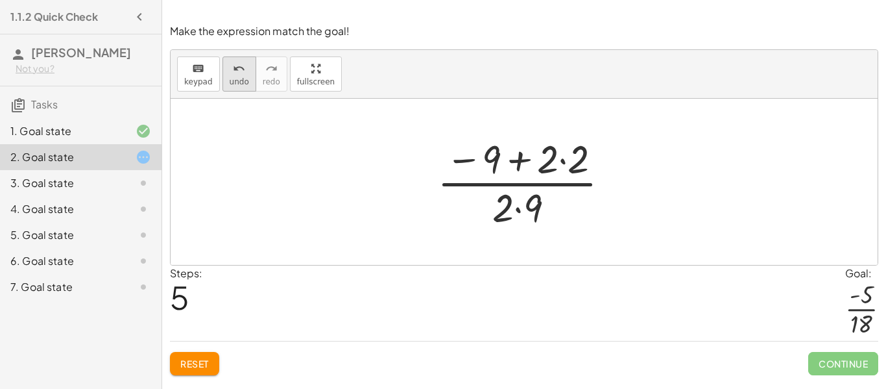
click at [235, 79] on span "undo" at bounding box center [239, 81] width 19 height 9
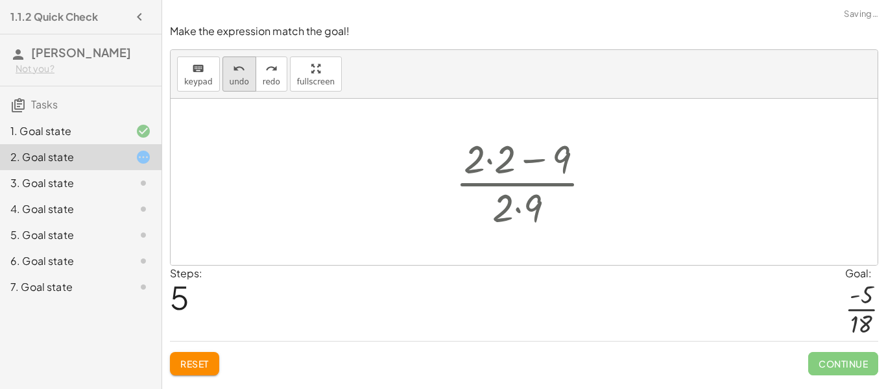
click at [235, 79] on span "undo" at bounding box center [239, 81] width 19 height 9
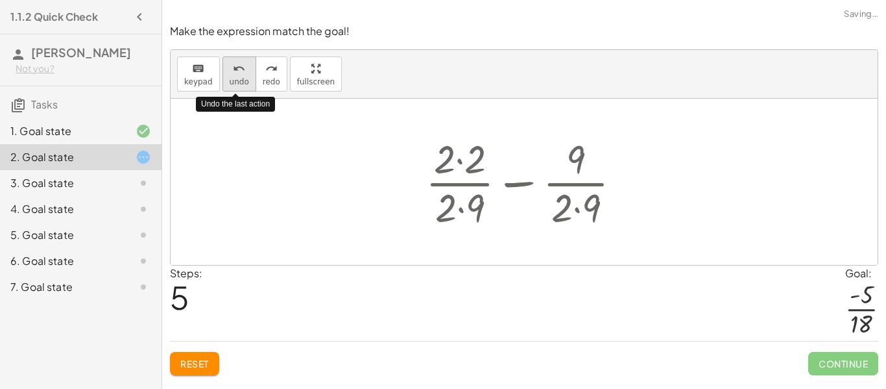
click at [235, 79] on span "undo" at bounding box center [239, 81] width 19 height 9
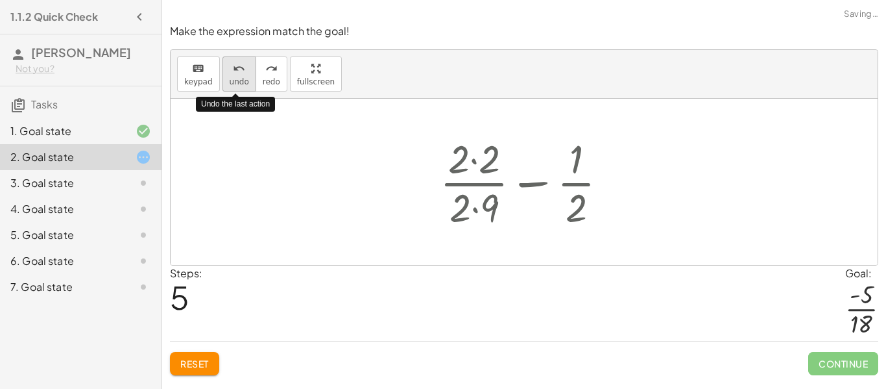
click at [235, 79] on span "undo" at bounding box center [239, 81] width 19 height 9
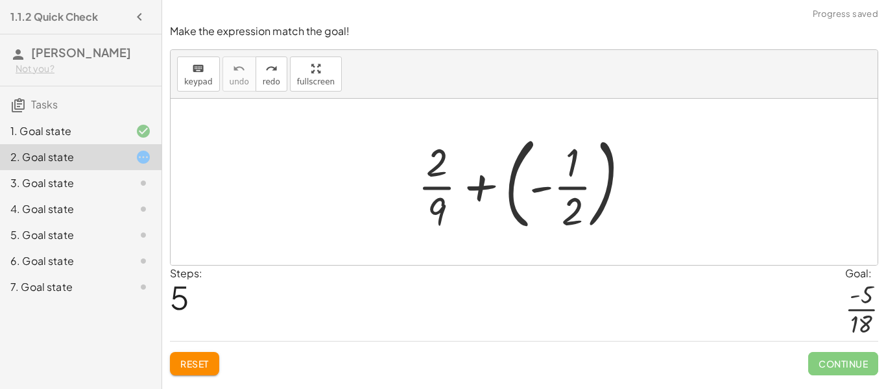
click at [130, 182] on div at bounding box center [133, 183] width 36 height 16
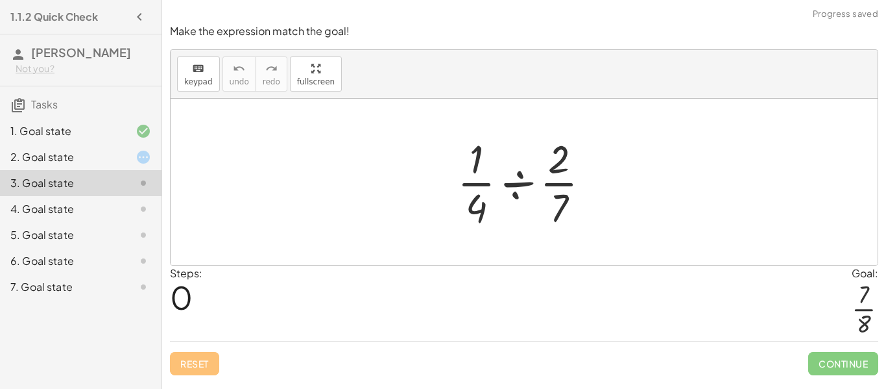
click at [517, 187] on div at bounding box center [529, 182] width 156 height 100
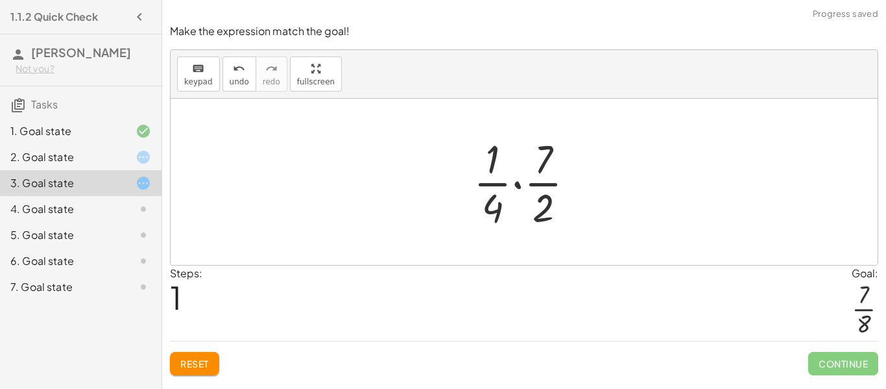
click at [517, 187] on div at bounding box center [529, 182] width 125 height 100
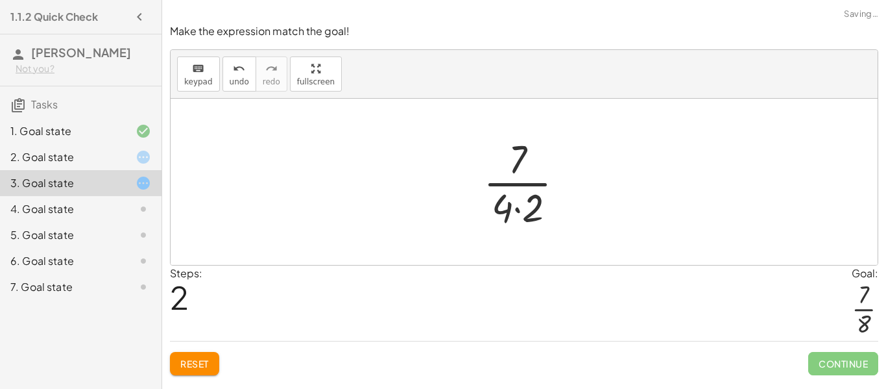
click at [517, 187] on div at bounding box center [529, 182] width 104 height 100
drag, startPoint x: 527, startPoint y: 211, endPoint x: 523, endPoint y: 168, distance: 43.1
click at [523, 168] on div at bounding box center [529, 182] width 104 height 100
drag, startPoint x: 498, startPoint y: 207, endPoint x: 520, endPoint y: 154, distance: 57.8
click at [520, 154] on div at bounding box center [529, 182] width 104 height 100
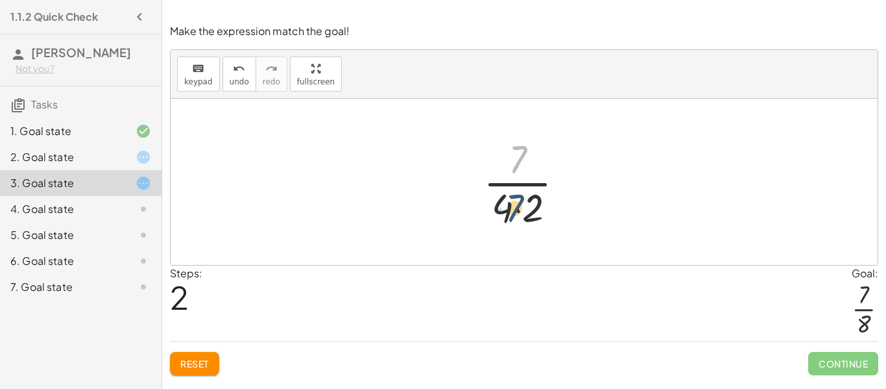
drag, startPoint x: 520, startPoint y: 154, endPoint x: 517, endPoint y: 204, distance: 50.1
click at [517, 204] on div at bounding box center [529, 182] width 104 height 100
click at [510, 210] on div at bounding box center [529, 182] width 104 height 100
click at [524, 182] on div at bounding box center [529, 182] width 104 height 100
drag, startPoint x: 507, startPoint y: 200, endPoint x: 546, endPoint y: 142, distance: 70.2
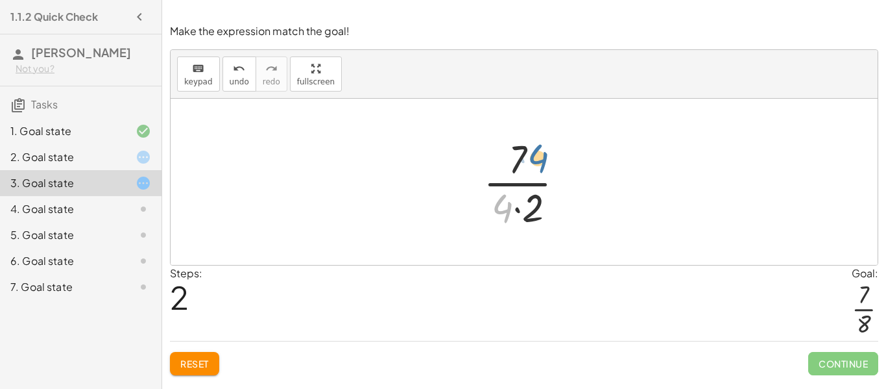
click at [546, 142] on div at bounding box center [529, 182] width 104 height 100
drag, startPoint x: 543, startPoint y: 205, endPoint x: 526, endPoint y: 141, distance: 65.8
click at [526, 141] on div at bounding box center [529, 182] width 104 height 100
drag, startPoint x: 520, startPoint y: 147, endPoint x: 514, endPoint y: 210, distance: 63.2
click at [514, 210] on div at bounding box center [529, 182] width 104 height 100
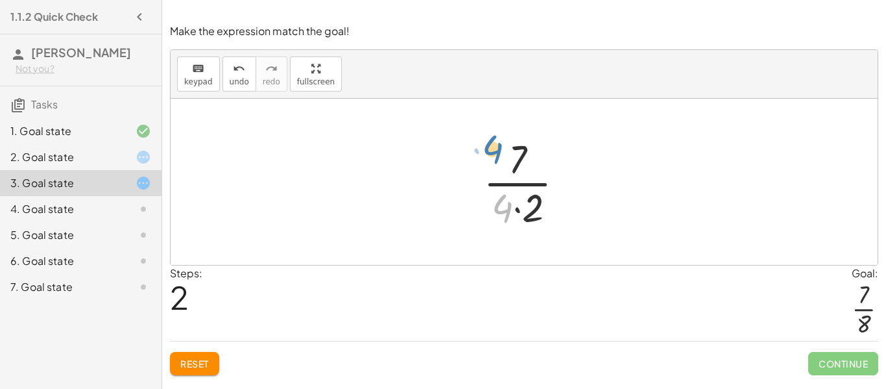
drag, startPoint x: 506, startPoint y: 213, endPoint x: 498, endPoint y: 155, distance: 58.9
click at [498, 155] on div at bounding box center [529, 182] width 104 height 100
drag, startPoint x: 538, startPoint y: 196, endPoint x: 501, endPoint y: 148, distance: 60.6
click at [501, 148] on div at bounding box center [529, 182] width 104 height 100
click at [514, 171] on div at bounding box center [529, 182] width 104 height 100
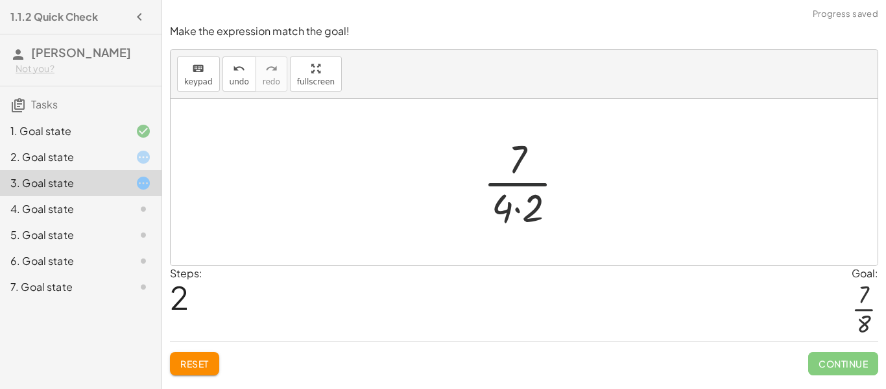
click at [514, 183] on div at bounding box center [529, 182] width 104 height 100
drag, startPoint x: 533, startPoint y: 203, endPoint x: 540, endPoint y: 157, distance: 46.7
click at [540, 157] on div at bounding box center [529, 182] width 104 height 100
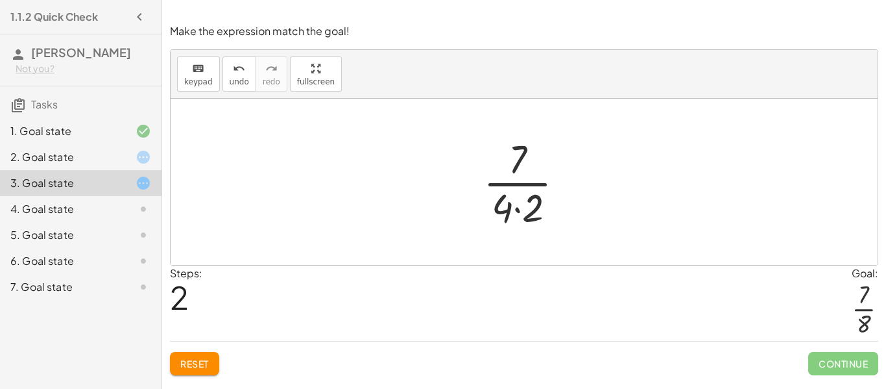
click at [517, 154] on div at bounding box center [529, 182] width 104 height 100
click at [511, 184] on div at bounding box center [529, 182] width 104 height 100
click at [511, 191] on div at bounding box center [529, 182] width 104 height 100
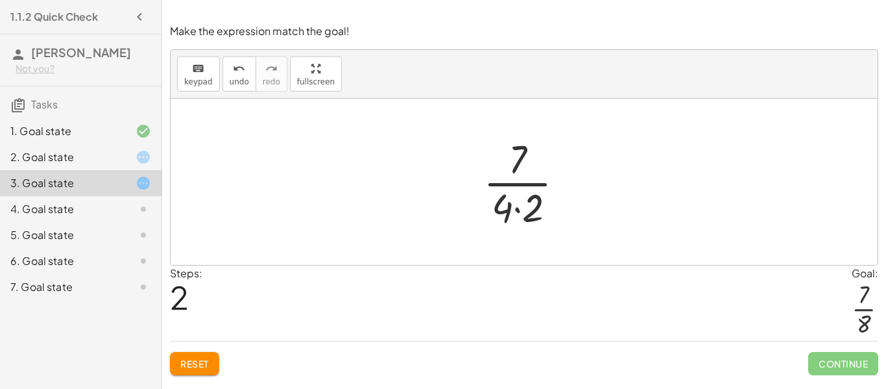
click at [512, 187] on div at bounding box center [529, 182] width 104 height 100
drag, startPoint x: 502, startPoint y: 209, endPoint x: 494, endPoint y: 161, distance: 48.6
click at [494, 161] on div at bounding box center [529, 182] width 104 height 100
drag, startPoint x: 502, startPoint y: 198, endPoint x: 535, endPoint y: 152, distance: 57.1
click at [535, 152] on div at bounding box center [529, 182] width 104 height 100
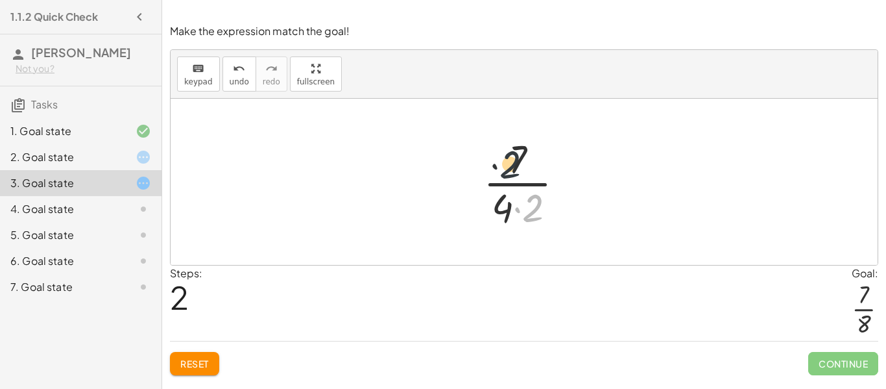
drag, startPoint x: 532, startPoint y: 201, endPoint x: 505, endPoint y: 154, distance: 54.3
click at [505, 154] on div at bounding box center [529, 182] width 104 height 100
drag, startPoint x: 533, startPoint y: 204, endPoint x: 531, endPoint y: 166, distance: 38.4
click at [531, 166] on div at bounding box center [529, 182] width 104 height 100
click at [216, 368] on button "Reset" at bounding box center [194, 363] width 49 height 23
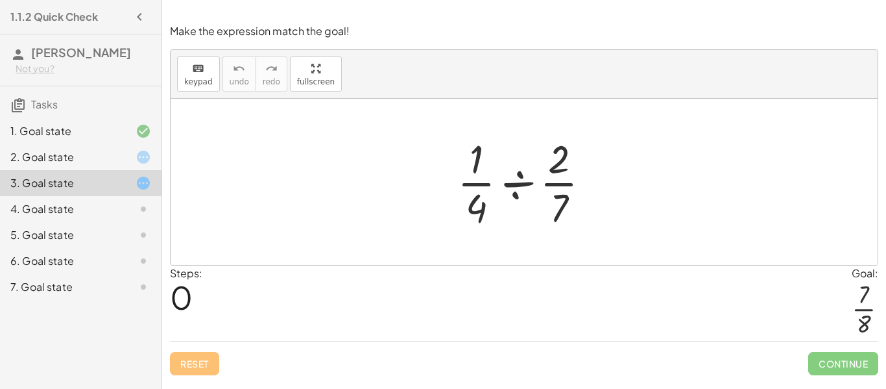
click at [98, 154] on div "2. Goal state" at bounding box center [62, 157] width 104 height 16
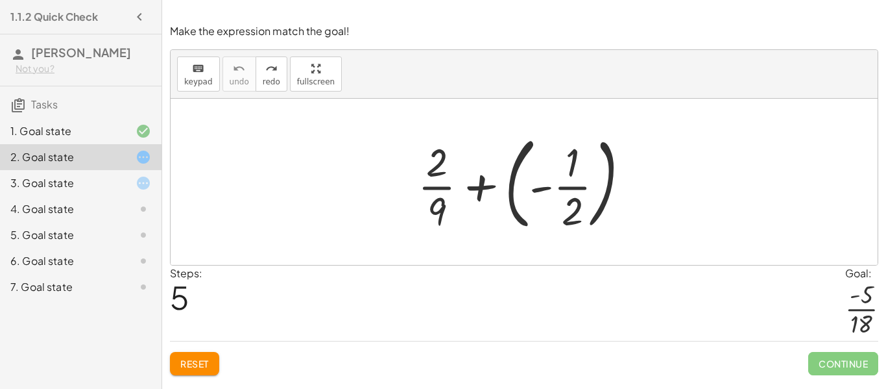
click at [189, 356] on button "Reset" at bounding box center [194, 363] width 49 height 23
click at [443, 159] on div at bounding box center [529, 182] width 236 height 108
drag, startPoint x: 437, startPoint y: 158, endPoint x: 434, endPoint y: 203, distance: 44.8
click at [434, 203] on div at bounding box center [529, 182] width 236 height 108
drag, startPoint x: 434, startPoint y: 203, endPoint x: 431, endPoint y: 150, distance: 53.3
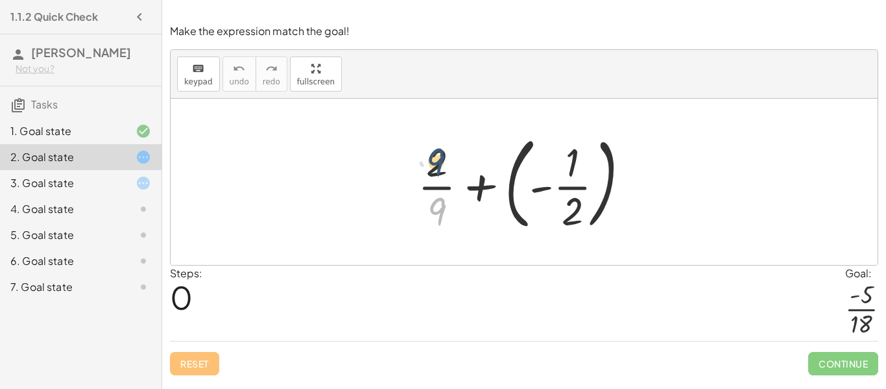
click at [431, 150] on div at bounding box center [529, 182] width 236 height 108
click at [476, 183] on div at bounding box center [529, 182] width 236 height 108
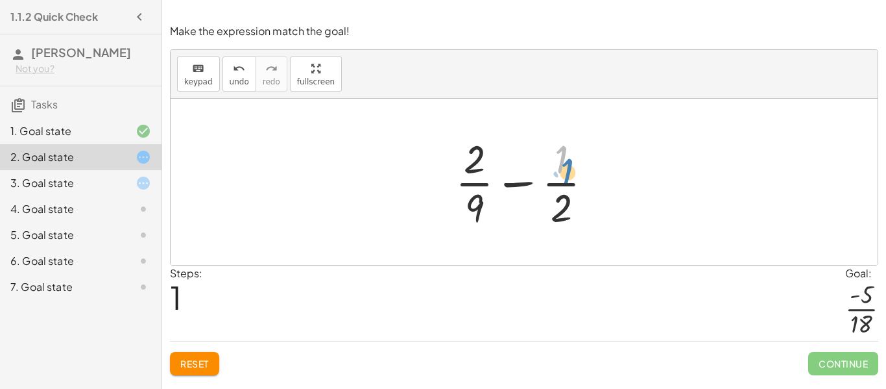
drag, startPoint x: 561, startPoint y: 159, endPoint x: 577, endPoint y: 173, distance: 21.7
click at [577, 173] on div at bounding box center [529, 182] width 161 height 100
click at [518, 182] on div at bounding box center [529, 182] width 161 height 100
drag, startPoint x: 557, startPoint y: 202, endPoint x: 568, endPoint y: 161, distance: 42.5
click at [568, 161] on div at bounding box center [529, 182] width 161 height 100
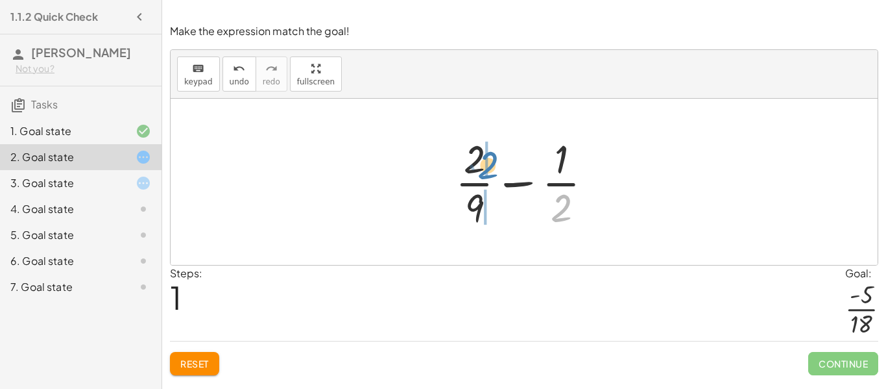
drag, startPoint x: 555, startPoint y: 199, endPoint x: 479, endPoint y: 153, distance: 88.5
click at [479, 153] on div at bounding box center [529, 182] width 161 height 100
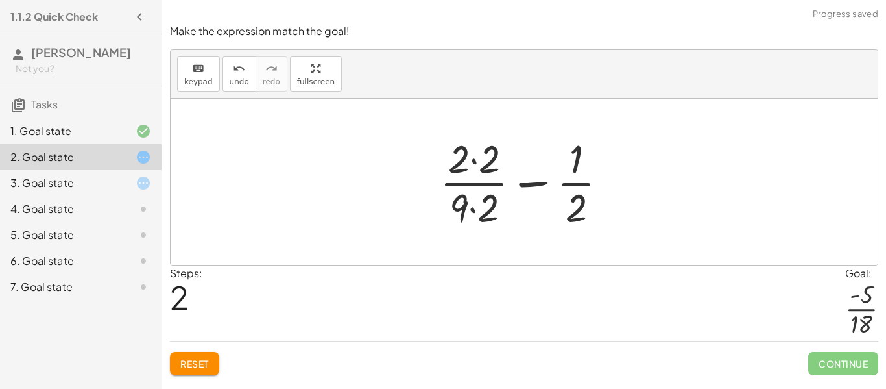
click at [537, 180] on div at bounding box center [528, 182] width 191 height 100
drag, startPoint x: 575, startPoint y: 199, endPoint x: 485, endPoint y: 199, distance: 90.2
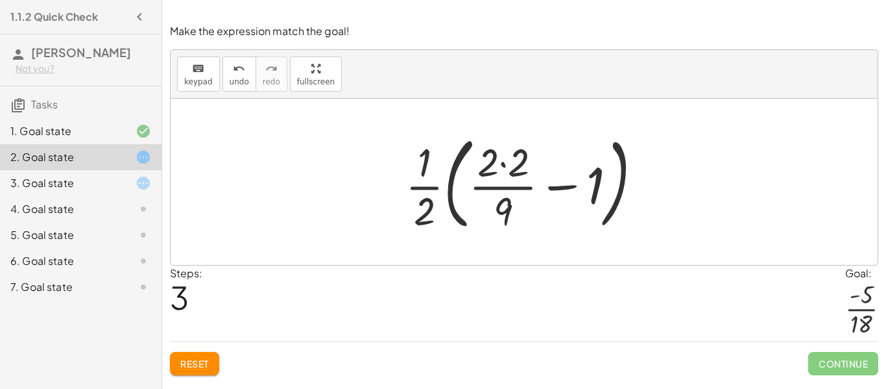
click at [556, 185] on div at bounding box center [529, 182] width 261 height 108
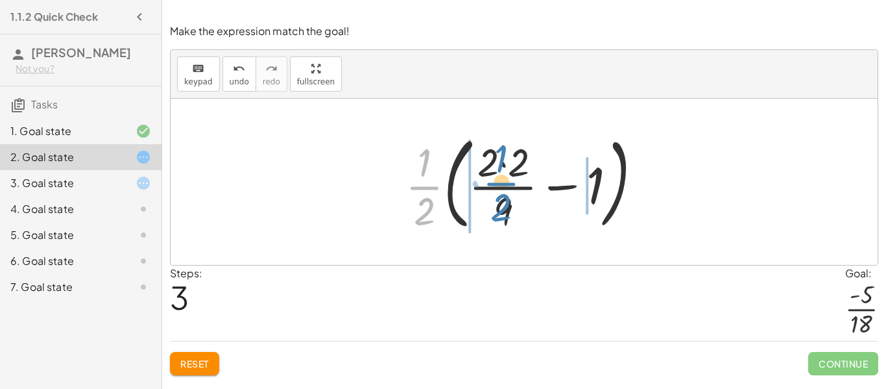
drag, startPoint x: 427, startPoint y: 181, endPoint x: 505, endPoint y: 176, distance: 78.6
click at [505, 176] on div at bounding box center [529, 182] width 261 height 108
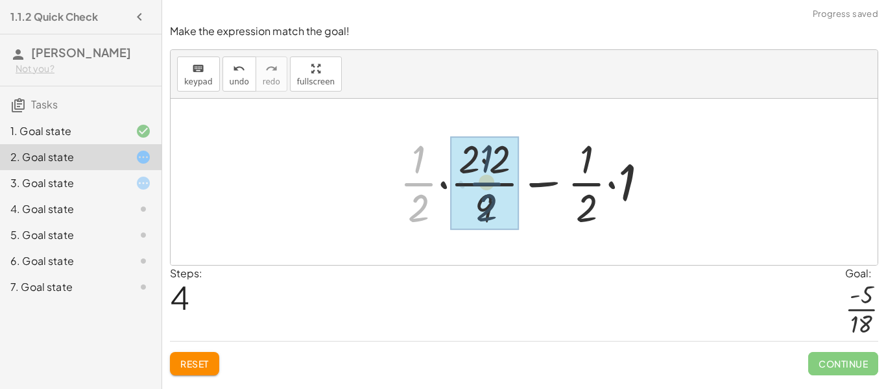
drag, startPoint x: 422, startPoint y: 176, endPoint x: 492, endPoint y: 175, distance: 70.1
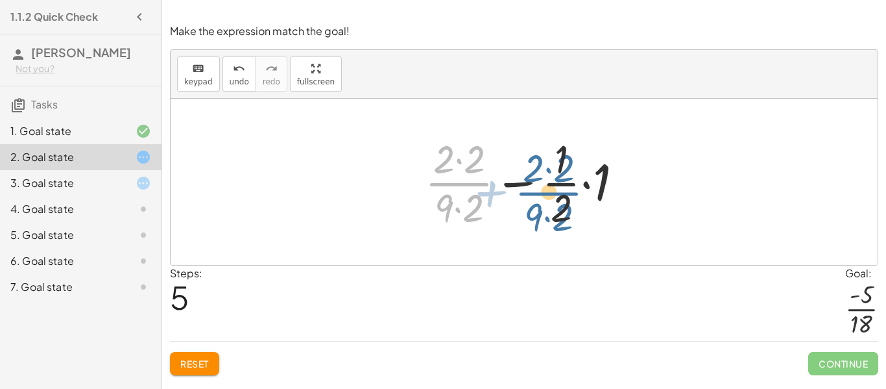
drag, startPoint x: 463, startPoint y: 176, endPoint x: 555, endPoint y: 186, distance: 93.2
click at [555, 186] on div at bounding box center [528, 182] width 221 height 100
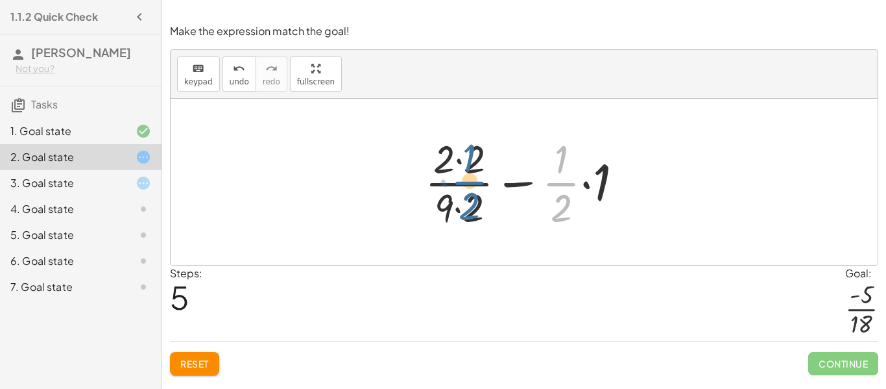
drag, startPoint x: 557, startPoint y: 185, endPoint x: 459, endPoint y: 183, distance: 97.3
click at [459, 183] on div at bounding box center [528, 182] width 221 height 100
click at [525, 179] on div at bounding box center [528, 182] width 221 height 100
click at [582, 185] on div at bounding box center [528, 182] width 221 height 100
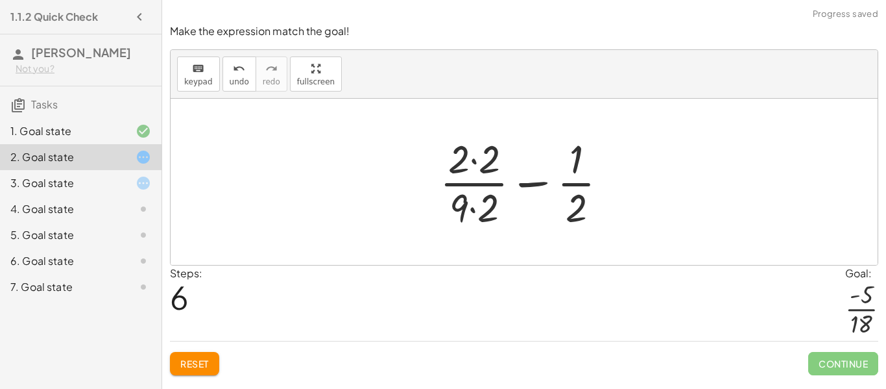
click at [527, 171] on div at bounding box center [528, 182] width 191 height 100
click at [530, 180] on div at bounding box center [528, 182] width 191 height 100
click at [466, 146] on div at bounding box center [528, 182] width 191 height 100
drag, startPoint x: 574, startPoint y: 173, endPoint x: 487, endPoint y: 172, distance: 86.9
click at [487, 172] on div at bounding box center [528, 182] width 191 height 100
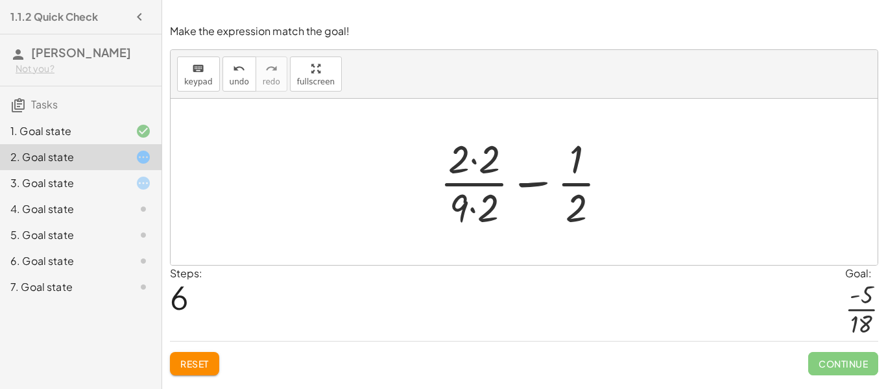
click at [459, 157] on div at bounding box center [528, 182] width 191 height 100
click at [472, 156] on div at bounding box center [528, 182] width 191 height 100
click at [468, 205] on div at bounding box center [529, 182] width 189 height 100
click at [469, 206] on div at bounding box center [529, 182] width 189 height 100
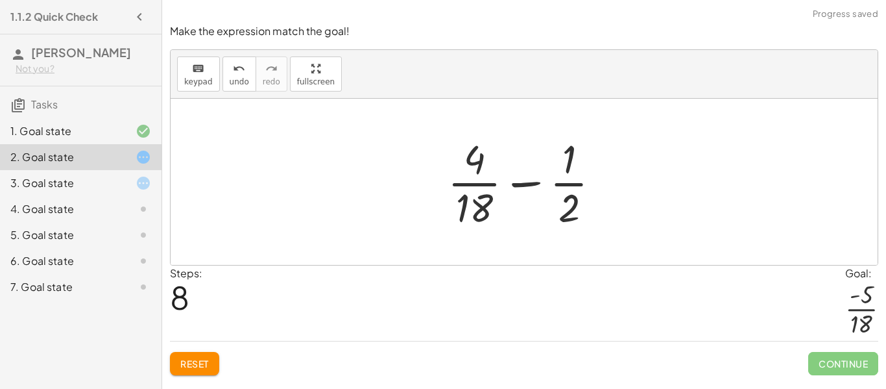
click at [521, 182] on div at bounding box center [529, 182] width 176 height 100
drag, startPoint x: 570, startPoint y: 150, endPoint x: 479, endPoint y: 154, distance: 90.9
click at [479, 154] on div at bounding box center [529, 182] width 176 height 100
drag, startPoint x: 575, startPoint y: 212, endPoint x: 489, endPoint y: 212, distance: 86.3
click at [489, 212] on div at bounding box center [529, 182] width 176 height 100
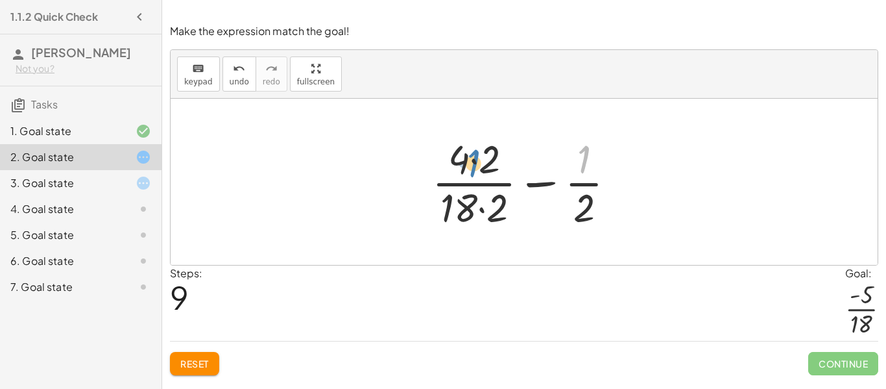
drag, startPoint x: 577, startPoint y: 162, endPoint x: 465, endPoint y: 167, distance: 113.0
click at [465, 167] on div at bounding box center [529, 182] width 207 height 100
click at [463, 165] on div at bounding box center [529, 182] width 207 height 100
drag, startPoint x: 581, startPoint y: 204, endPoint x: 491, endPoint y: 203, distance: 90.2
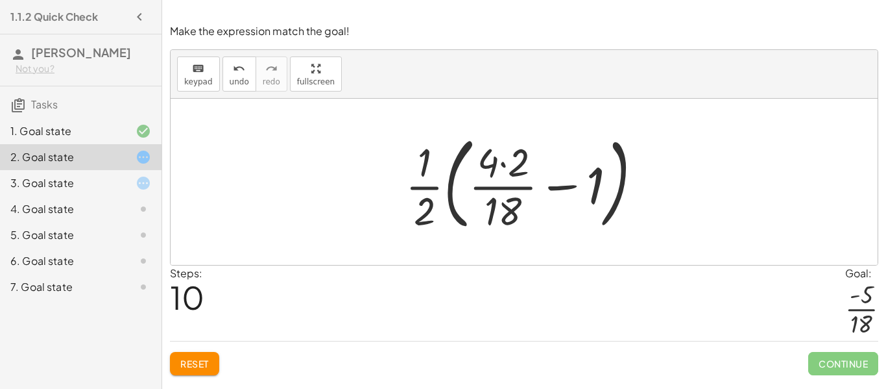
click at [558, 186] on div at bounding box center [529, 182] width 261 height 108
click at [507, 165] on div at bounding box center [529, 182] width 261 height 108
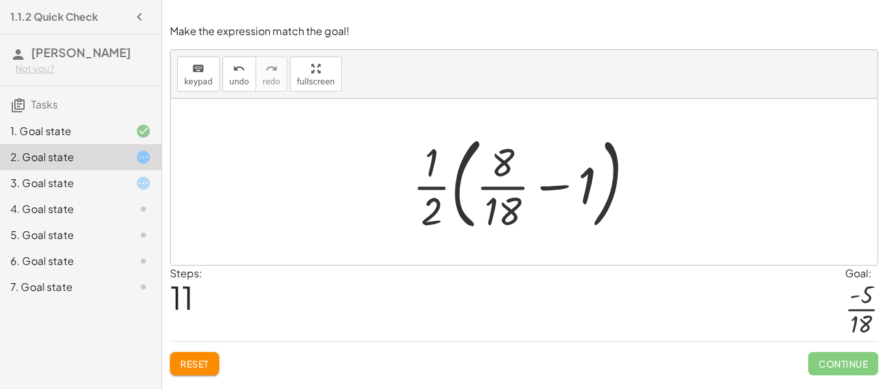
click at [456, 189] on div at bounding box center [528, 182] width 245 height 108
click at [556, 190] on div at bounding box center [528, 182] width 245 height 108
drag, startPoint x: 583, startPoint y: 187, endPoint x: 492, endPoint y: 182, distance: 91.0
click at [492, 182] on div at bounding box center [528, 182] width 245 height 108
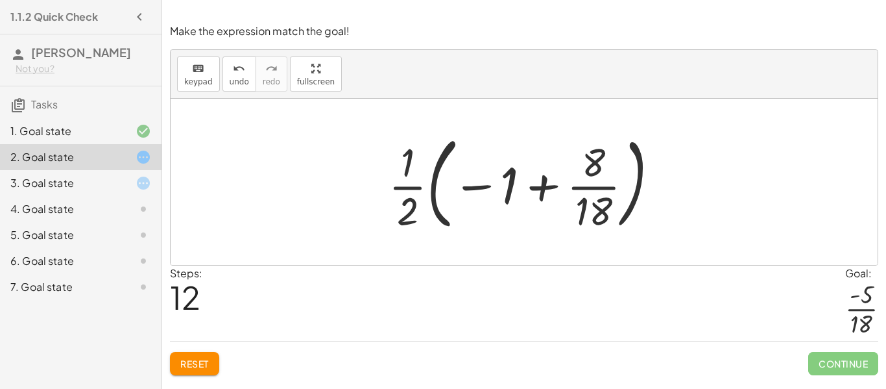
click at [206, 363] on span "Reset" at bounding box center [194, 363] width 29 height 12
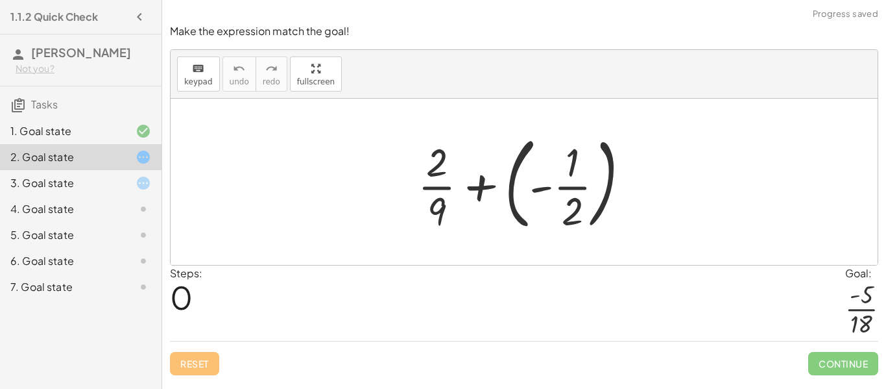
click at [511, 187] on div at bounding box center [529, 182] width 236 height 108
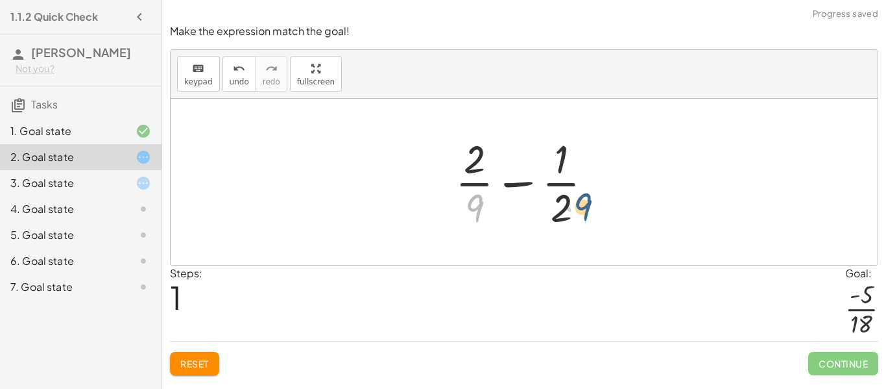
drag, startPoint x: 477, startPoint y: 203, endPoint x: 592, endPoint y: 204, distance: 115.5
click at [592, 204] on div at bounding box center [529, 182] width 161 height 100
drag, startPoint x: 468, startPoint y: 207, endPoint x: 587, endPoint y: 205, distance: 118.7
click at [587, 205] on div at bounding box center [529, 182] width 161 height 100
drag, startPoint x: 482, startPoint y: 207, endPoint x: 550, endPoint y: 181, distance: 72.3
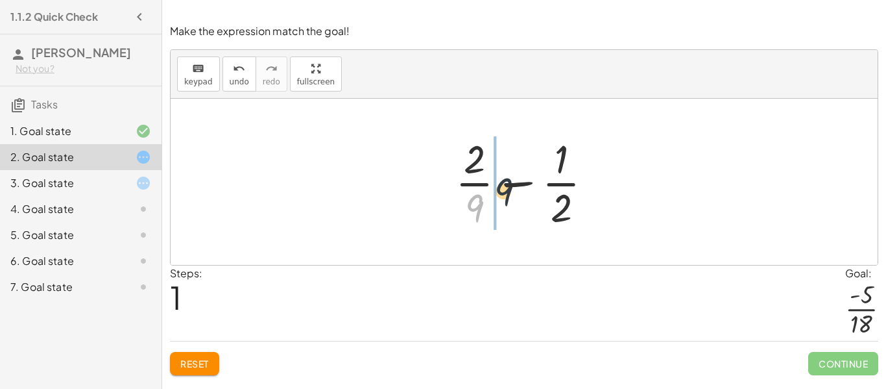
click at [550, 181] on div at bounding box center [529, 182] width 161 height 100
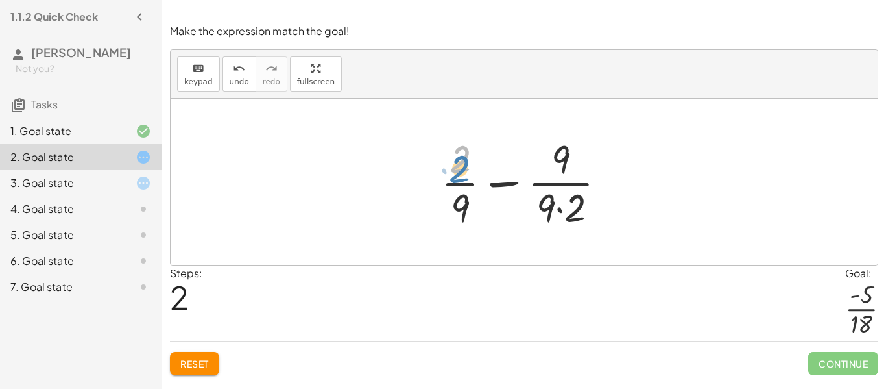
drag, startPoint x: 456, startPoint y: 163, endPoint x: 450, endPoint y: 169, distance: 9.2
click at [450, 169] on div at bounding box center [529, 182] width 189 height 100
drag, startPoint x: 572, startPoint y: 205, endPoint x: 457, endPoint y: 158, distance: 124.2
click at [457, 158] on div at bounding box center [529, 182] width 189 height 100
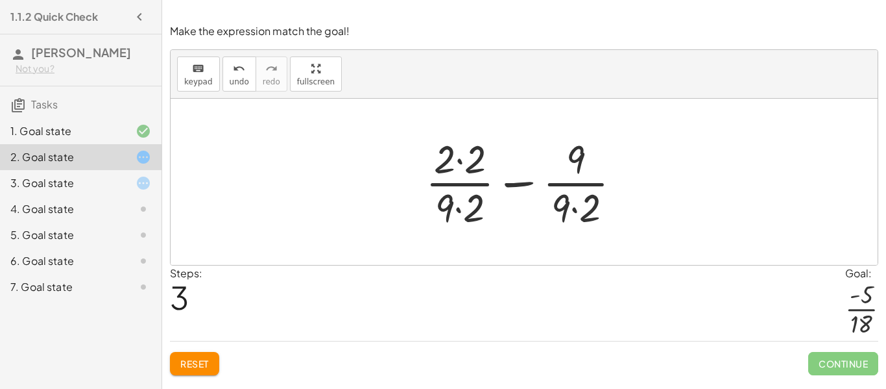
click at [575, 205] on div at bounding box center [528, 182] width 219 height 100
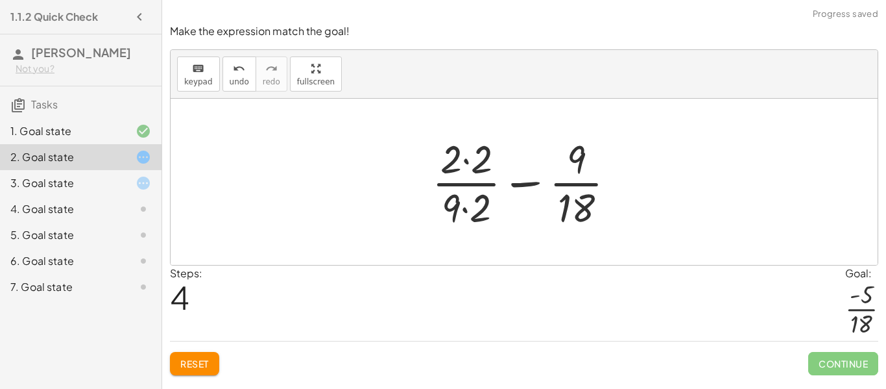
click at [461, 206] on div at bounding box center [529, 182] width 207 height 100
click at [465, 208] on div at bounding box center [529, 182] width 207 height 100
click at [465, 156] on div at bounding box center [529, 182] width 207 height 100
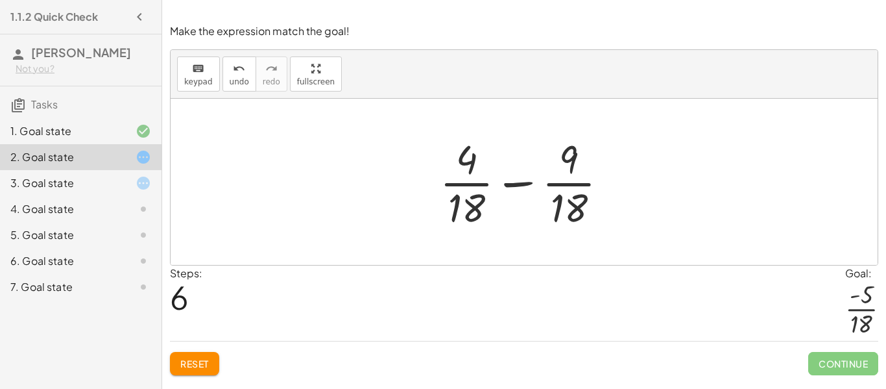
click at [519, 184] on div at bounding box center [528, 182] width 191 height 100
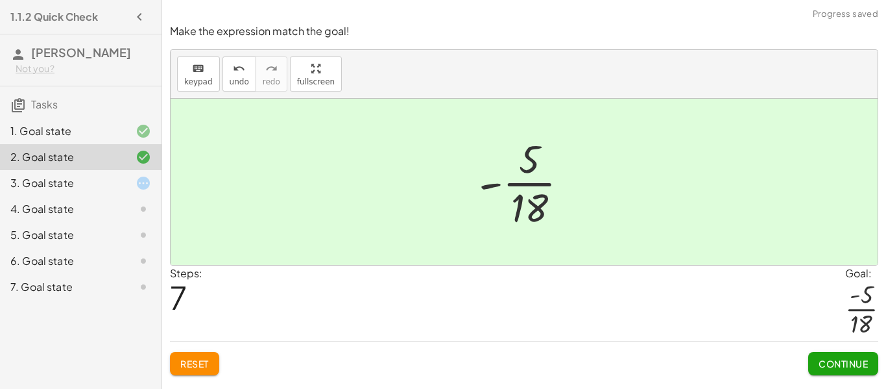
click at [832, 362] on span "Continue" at bounding box center [843, 363] width 49 height 12
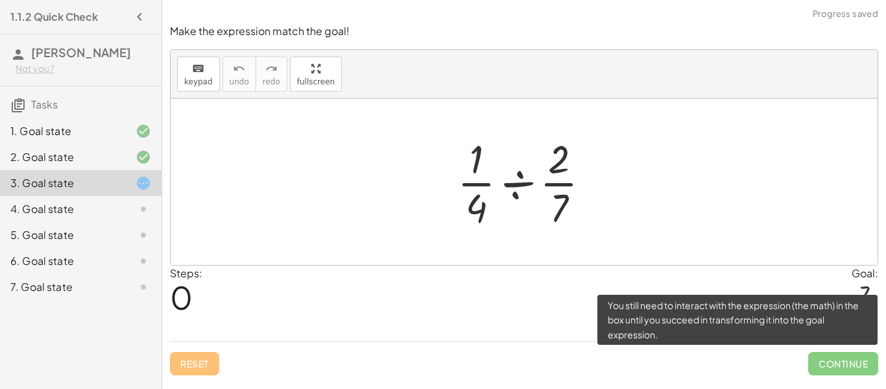
click at [817, 357] on span "Continue" at bounding box center [843, 363] width 70 height 23
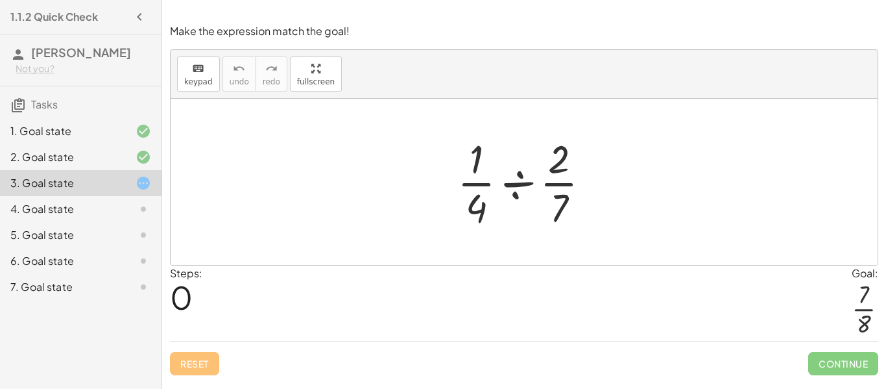
click at [517, 184] on div at bounding box center [529, 182] width 156 height 100
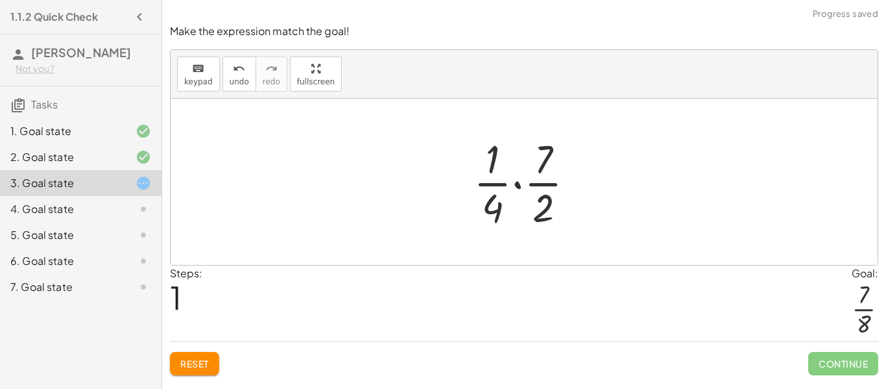
click at [517, 184] on div at bounding box center [529, 182] width 125 height 100
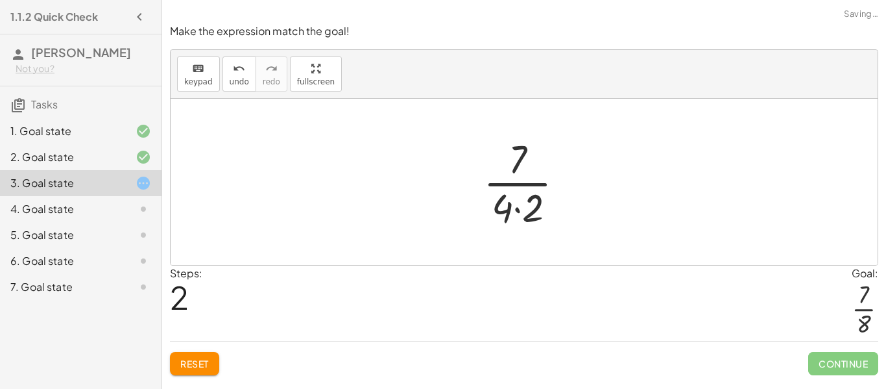
click at [517, 212] on div at bounding box center [529, 182] width 104 height 100
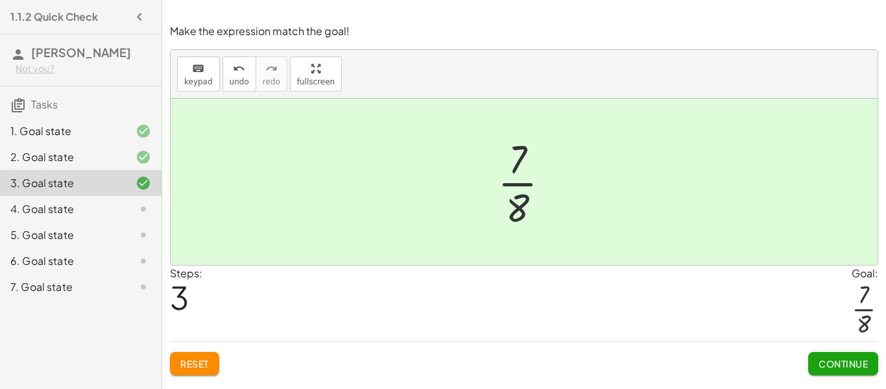
click at [838, 367] on span "Continue" at bounding box center [843, 363] width 49 height 12
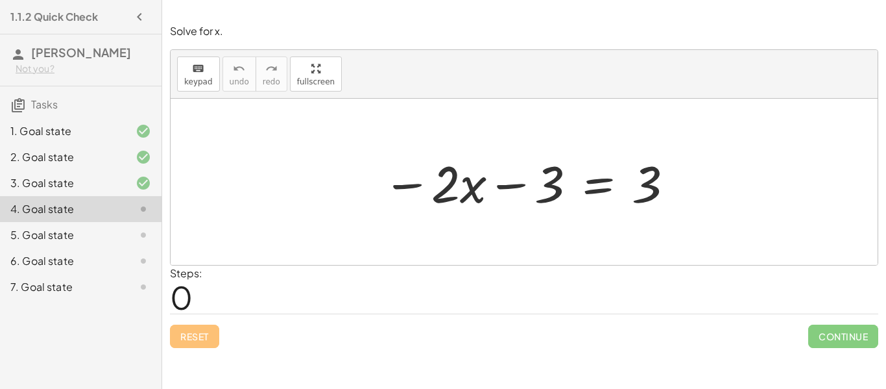
click at [504, 183] on div at bounding box center [529, 182] width 306 height 67
click at [466, 194] on div at bounding box center [529, 182] width 306 height 67
drag, startPoint x: 412, startPoint y: 186, endPoint x: 512, endPoint y: 186, distance: 99.9
click at [512, 186] on div at bounding box center [529, 182] width 306 height 67
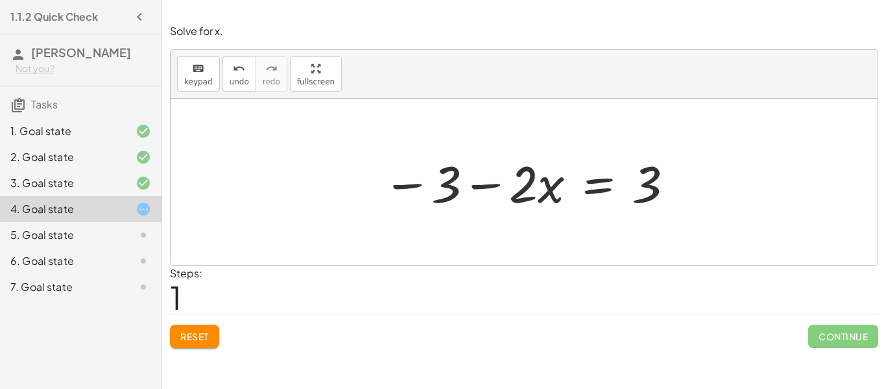
click at [492, 186] on div at bounding box center [529, 182] width 306 height 67
drag, startPoint x: 555, startPoint y: 187, endPoint x: 494, endPoint y: 184, distance: 60.4
click at [494, 184] on div at bounding box center [529, 182] width 306 height 67
click at [200, 335] on span "Reset" at bounding box center [194, 336] width 29 height 12
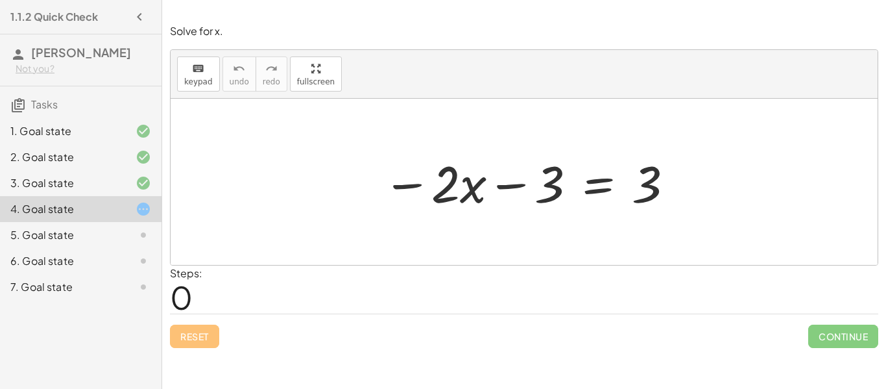
click at [516, 183] on div at bounding box center [529, 182] width 306 height 67
drag, startPoint x: 651, startPoint y: 179, endPoint x: 550, endPoint y: 178, distance: 101.2
click at [550, 178] on div at bounding box center [529, 182] width 306 height 67
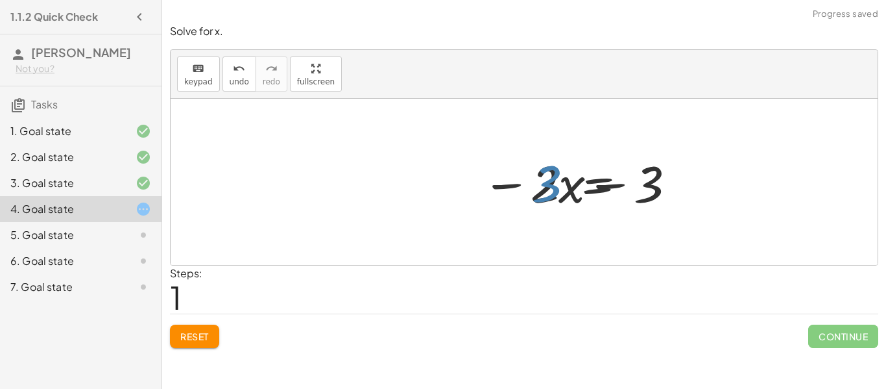
click at [554, 178] on div at bounding box center [681, 182] width 306 height 67
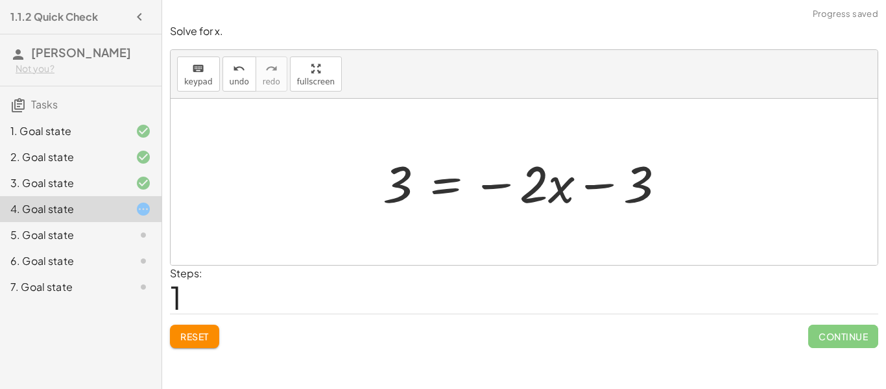
click at [210, 335] on button "Reset" at bounding box center [194, 335] width 49 height 23
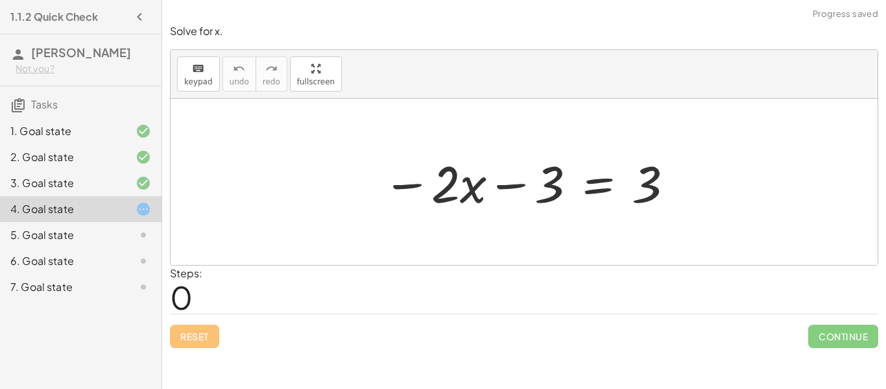
click at [595, 179] on div at bounding box center [529, 182] width 306 height 67
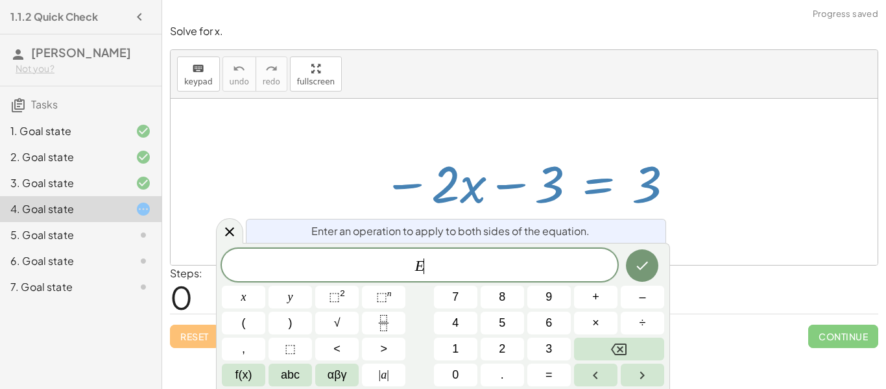
scroll to position [6, 0]
click at [601, 301] on button "+" at bounding box center [595, 296] width 43 height 23
click at [555, 355] on button "3" at bounding box center [548, 348] width 43 height 23
click at [645, 254] on button "Done" at bounding box center [642, 265] width 32 height 32
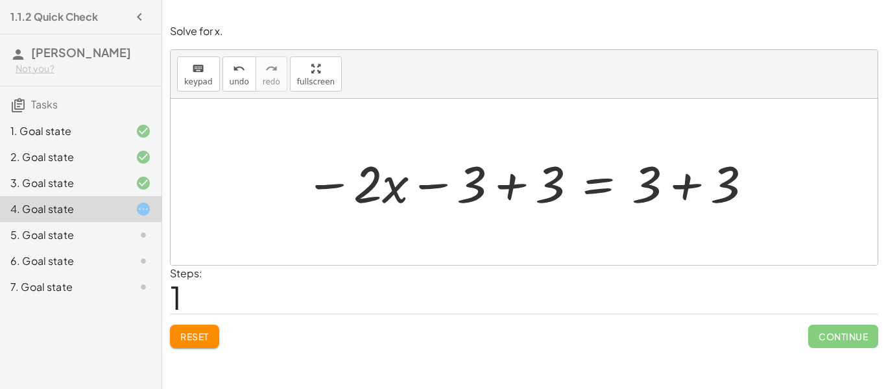
click at [442, 181] on div at bounding box center [529, 182] width 462 height 67
click at [510, 182] on div at bounding box center [529, 182] width 462 height 67
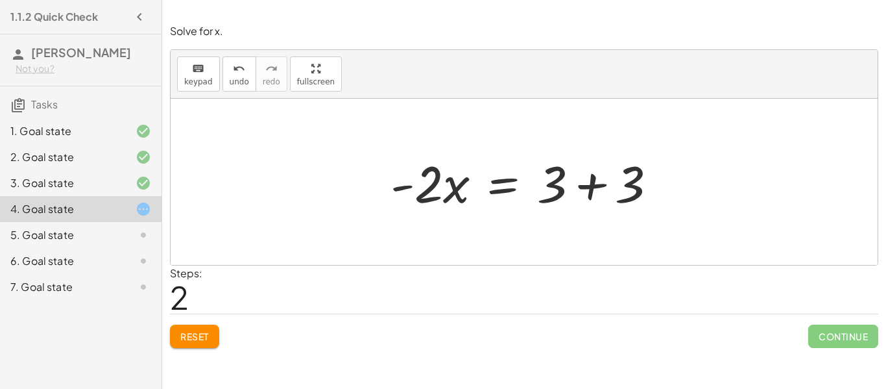
click at [592, 179] on div at bounding box center [529, 182] width 290 height 67
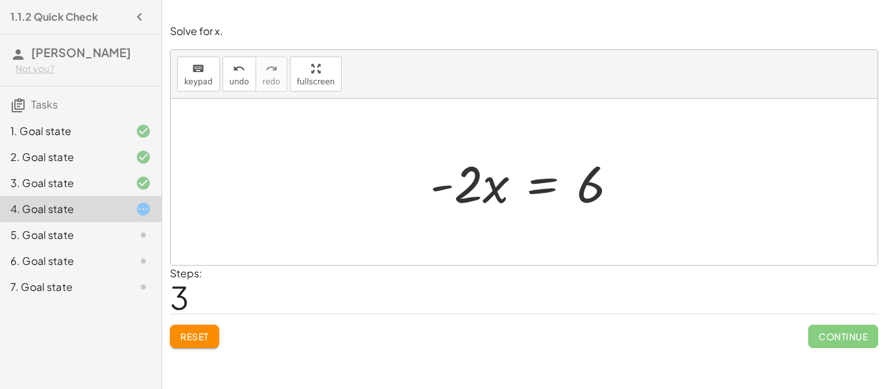
click at [540, 184] on div at bounding box center [529, 182] width 211 height 67
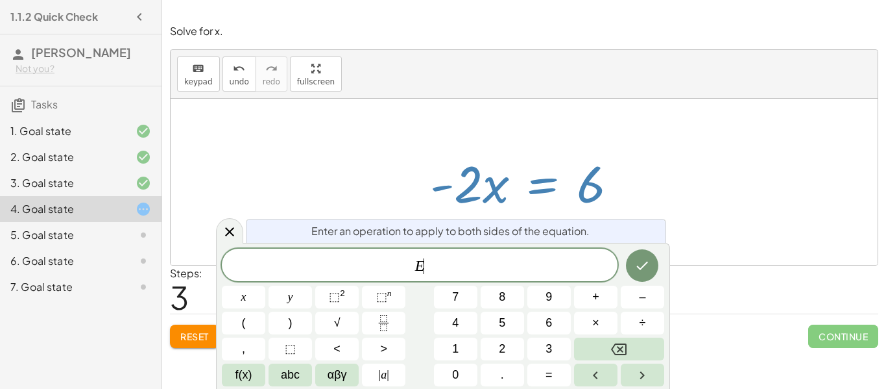
scroll to position [6, 0]
click at [635, 317] on button "÷" at bounding box center [642, 322] width 43 height 23
click at [626, 296] on button "–" at bounding box center [642, 296] width 43 height 23
click at [505, 349] on span "2" at bounding box center [502, 349] width 6 height 18
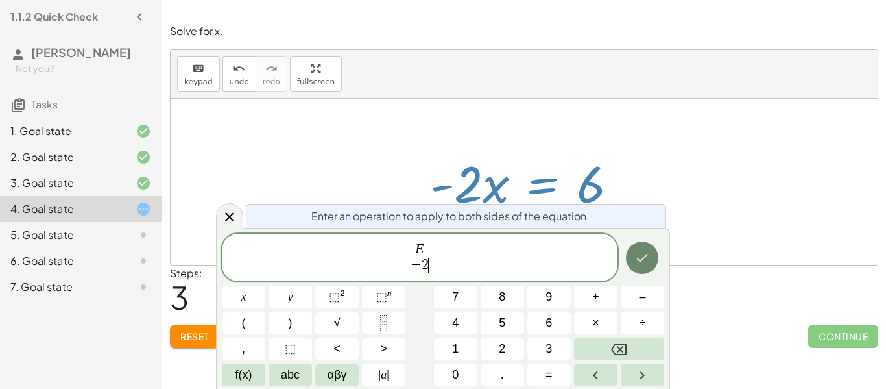
click at [654, 263] on button "Done" at bounding box center [642, 257] width 32 height 32
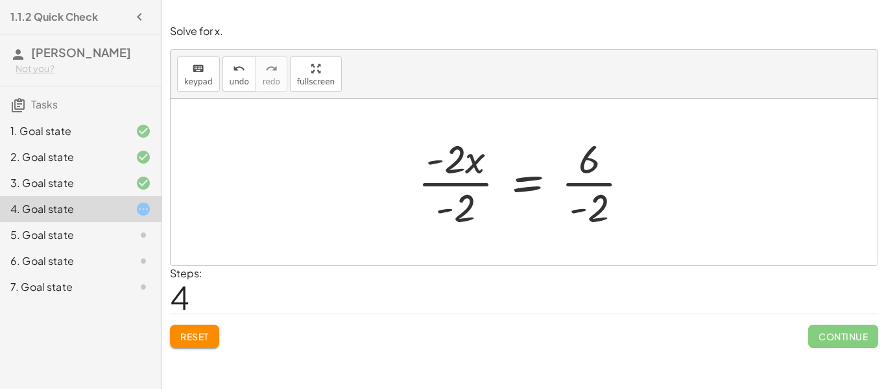
click at [427, 158] on div at bounding box center [529, 182] width 236 height 100
click at [433, 160] on div at bounding box center [529, 182] width 236 height 100
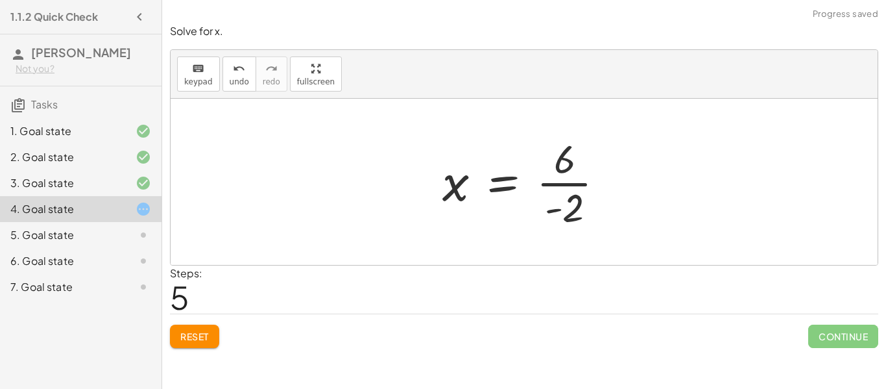
click at [571, 180] on div at bounding box center [529, 182] width 186 height 100
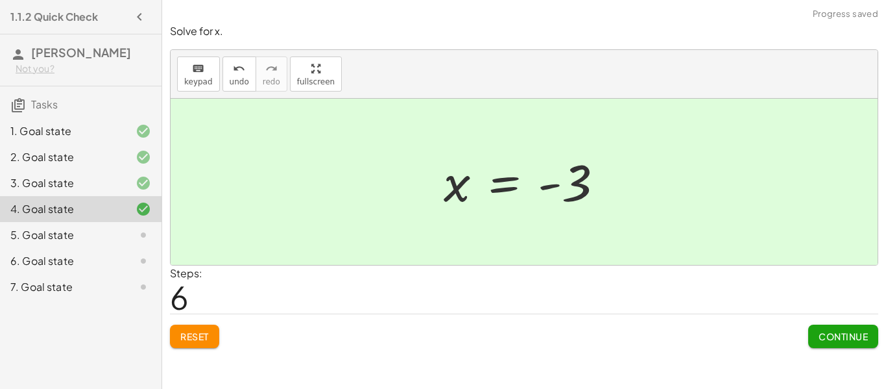
click at [854, 327] on button "Continue" at bounding box center [843, 335] width 70 height 23
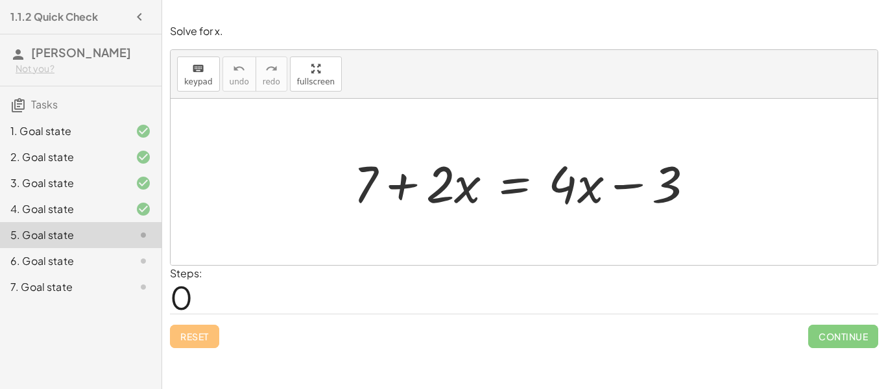
click at [401, 184] on div at bounding box center [529, 182] width 364 height 67
click at [621, 182] on div at bounding box center [529, 182] width 364 height 67
drag, startPoint x: 670, startPoint y: 182, endPoint x: 677, endPoint y: 179, distance: 7.6
click at [677, 179] on div at bounding box center [529, 182] width 364 height 67
click at [512, 193] on div at bounding box center [529, 182] width 364 height 67
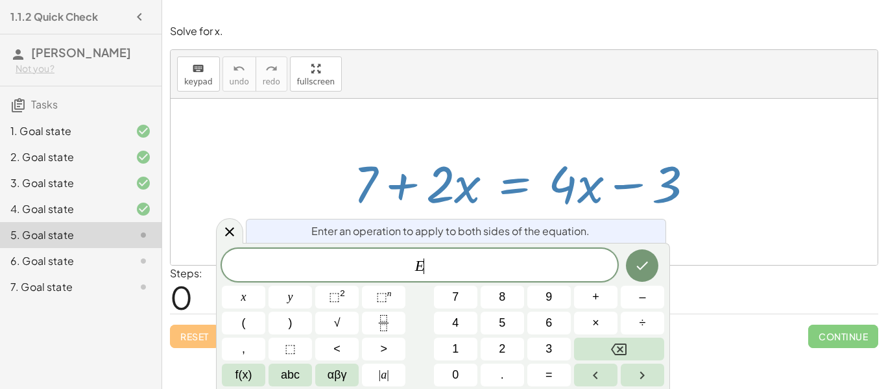
scroll to position [8, 0]
click at [228, 231] on icon at bounding box center [229, 231] width 9 height 9
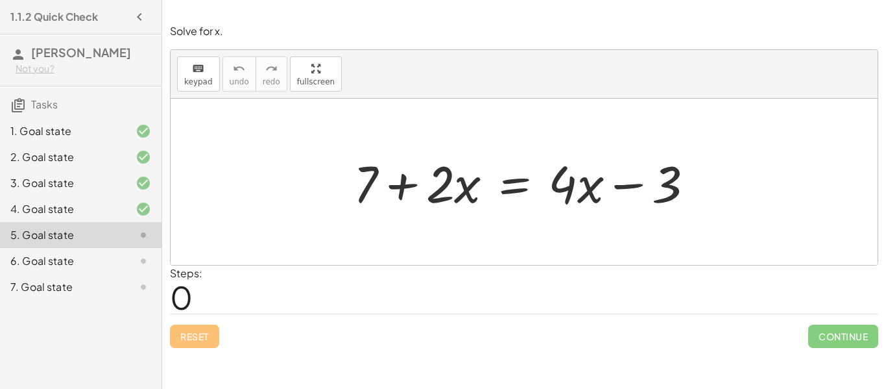
click at [471, 188] on div at bounding box center [529, 182] width 364 height 67
click at [463, 189] on div at bounding box center [529, 182] width 364 height 67
click at [398, 182] on div at bounding box center [529, 182] width 364 height 67
click at [628, 182] on div at bounding box center [529, 182] width 364 height 67
click at [516, 185] on div at bounding box center [529, 182] width 364 height 67
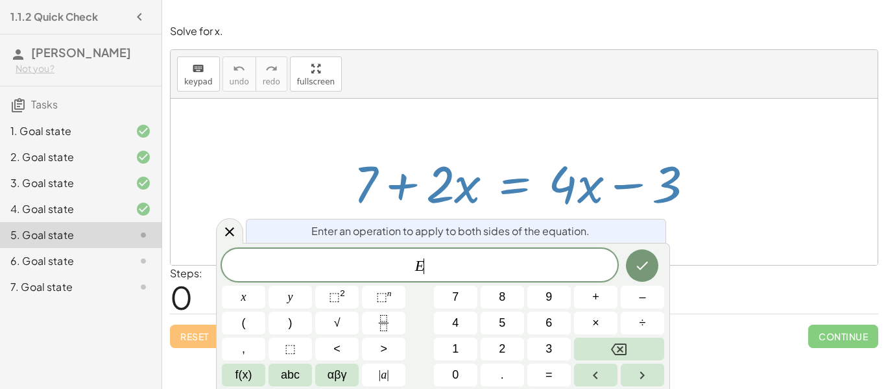
scroll to position [9, 0]
click at [145, 265] on icon at bounding box center [144, 261] width 16 height 16
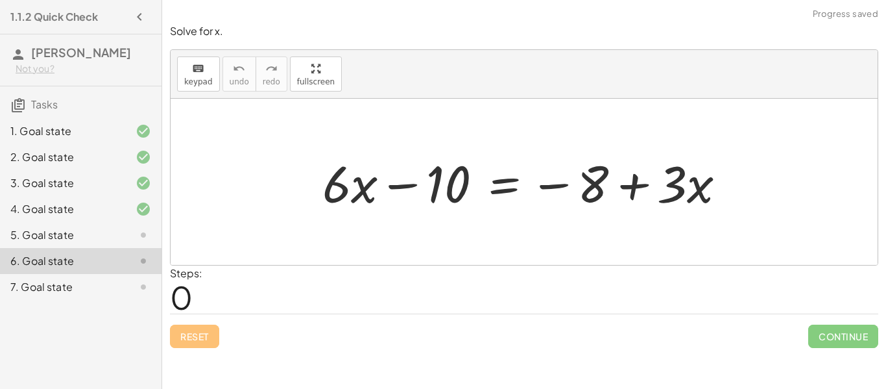
click at [394, 187] on div at bounding box center [529, 182] width 427 height 67
click at [556, 188] on div at bounding box center [529, 182] width 427 height 67
click at [633, 186] on div at bounding box center [529, 182] width 427 height 67
click at [507, 182] on div at bounding box center [529, 182] width 427 height 67
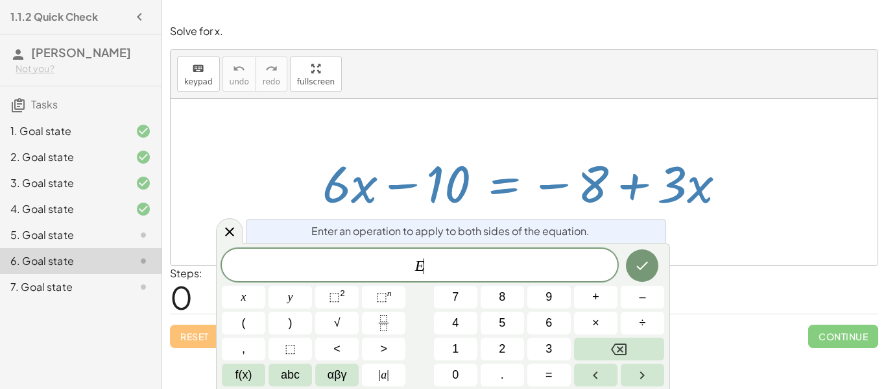
scroll to position [10, 0]
click at [227, 235] on icon at bounding box center [230, 232] width 16 height 16
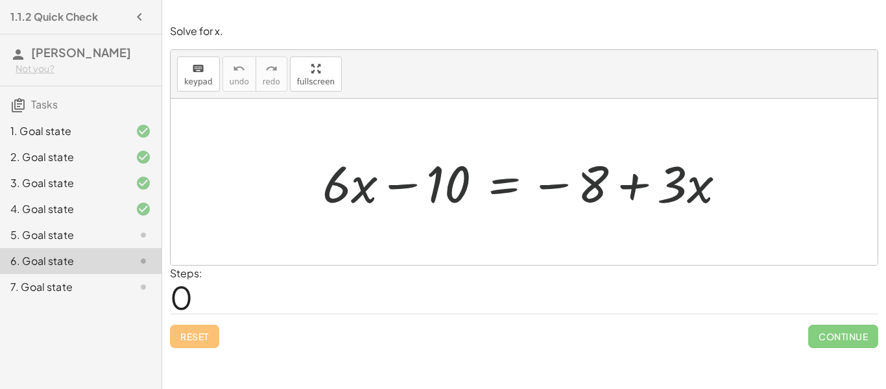
click at [123, 230] on div at bounding box center [133, 235] width 36 height 16
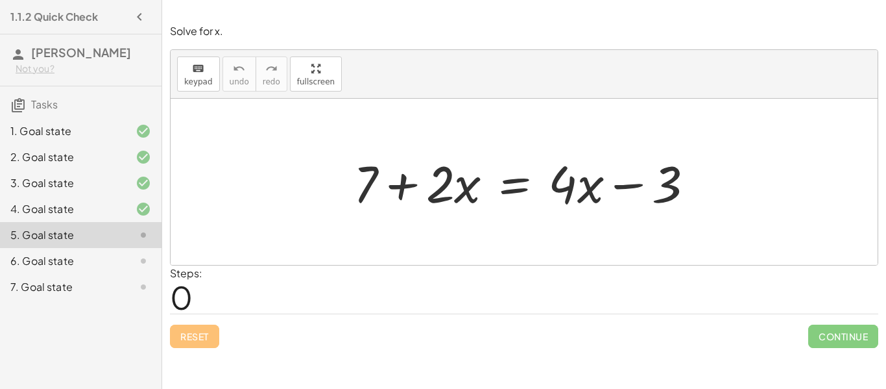
click at [402, 191] on div at bounding box center [529, 182] width 364 height 67
drag, startPoint x: 365, startPoint y: 180, endPoint x: 462, endPoint y: 187, distance: 97.6
click at [462, 187] on div at bounding box center [529, 182] width 364 height 67
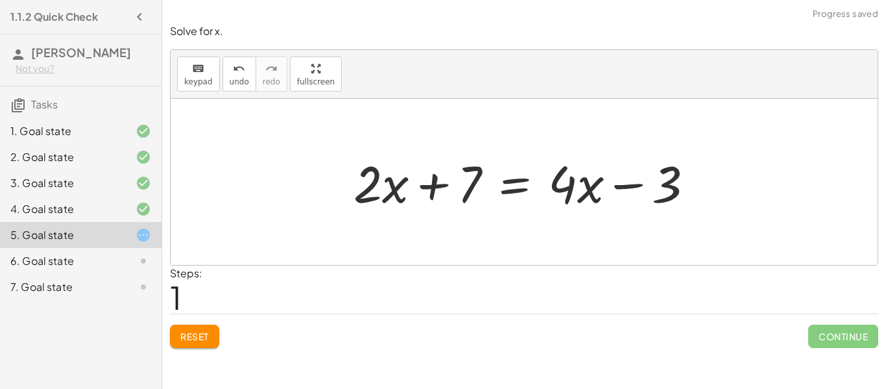
click at [403, 189] on div at bounding box center [529, 182] width 364 height 67
click at [395, 189] on div at bounding box center [529, 182] width 364 height 67
click at [428, 184] on div at bounding box center [529, 182] width 364 height 67
click at [629, 187] on div at bounding box center [529, 182] width 364 height 67
drag, startPoint x: 670, startPoint y: 183, endPoint x: 576, endPoint y: 183, distance: 94.1
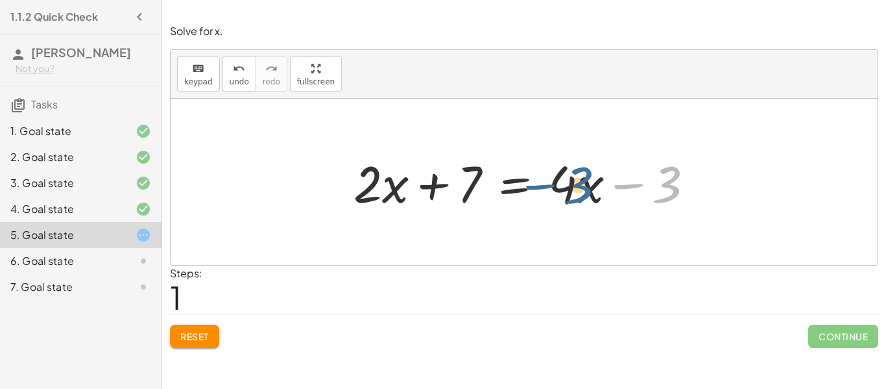
click at [576, 183] on div at bounding box center [529, 182] width 364 height 67
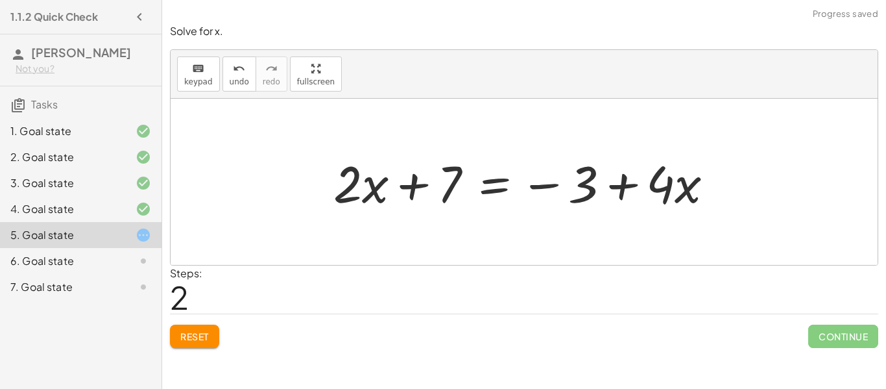
click at [626, 184] on div at bounding box center [529, 182] width 404 height 67
click at [499, 188] on div at bounding box center [529, 182] width 404 height 67
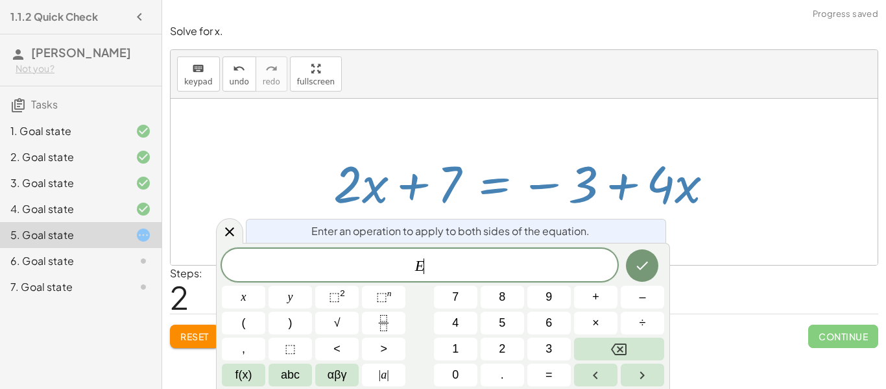
scroll to position [10, 0]
click at [229, 236] on icon at bounding box center [230, 232] width 16 height 16
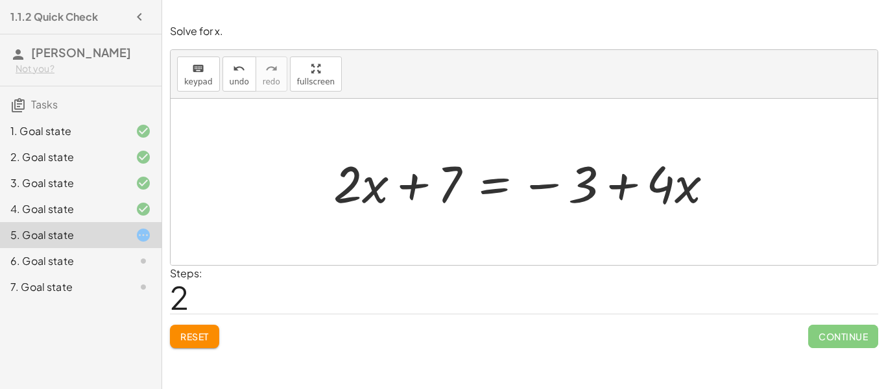
click at [200, 343] on button "Reset" at bounding box center [194, 335] width 49 height 23
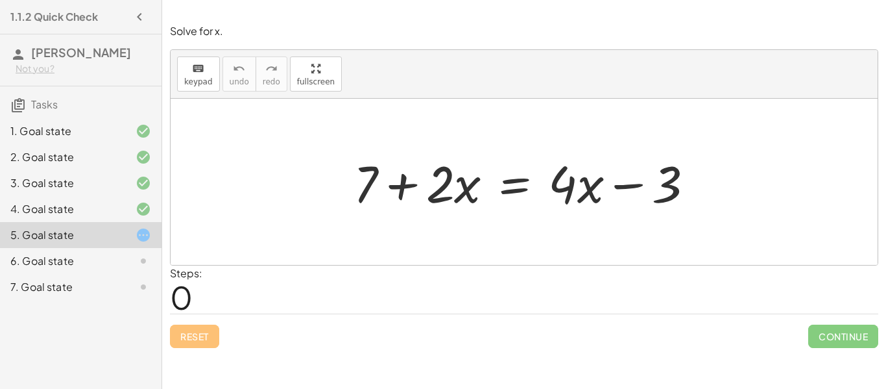
click at [450, 181] on div at bounding box center [529, 182] width 364 height 67
click at [462, 187] on div at bounding box center [529, 182] width 364 height 67
click at [459, 188] on div at bounding box center [529, 182] width 364 height 67
click at [402, 186] on div at bounding box center [529, 182] width 364 height 67
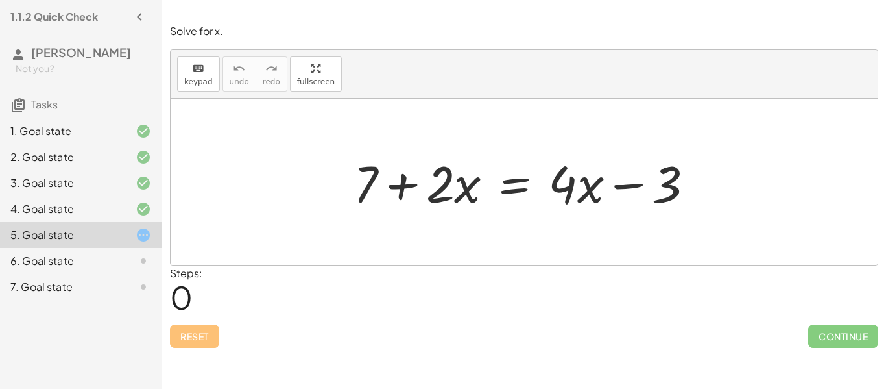
click at [463, 193] on div at bounding box center [529, 182] width 364 height 67
click at [594, 184] on div at bounding box center [529, 182] width 364 height 67
drag, startPoint x: 365, startPoint y: 180, endPoint x: 459, endPoint y: 180, distance: 94.1
click at [459, 180] on div at bounding box center [529, 182] width 364 height 67
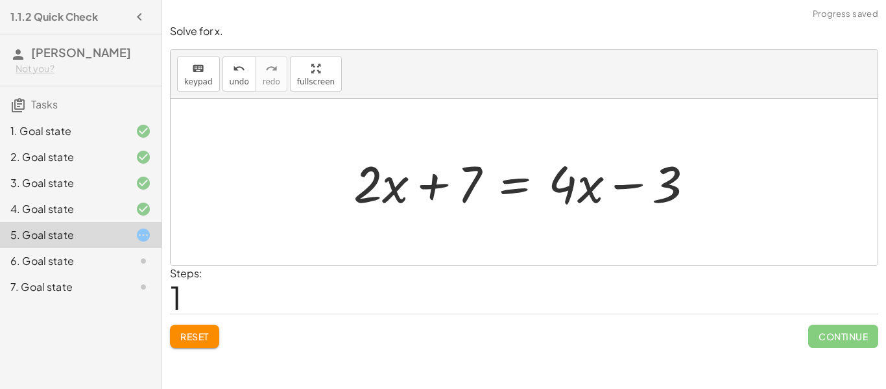
click at [389, 187] on div at bounding box center [529, 182] width 364 height 67
drag, startPoint x: 371, startPoint y: 183, endPoint x: 474, endPoint y: 181, distance: 103.2
click at [474, 181] on div at bounding box center [529, 182] width 364 height 67
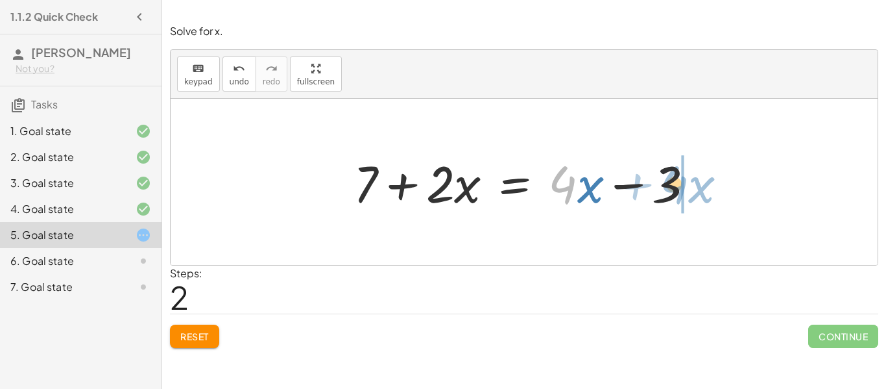
drag, startPoint x: 557, startPoint y: 181, endPoint x: 670, endPoint y: 181, distance: 112.2
click at [670, 181] on div at bounding box center [529, 182] width 364 height 67
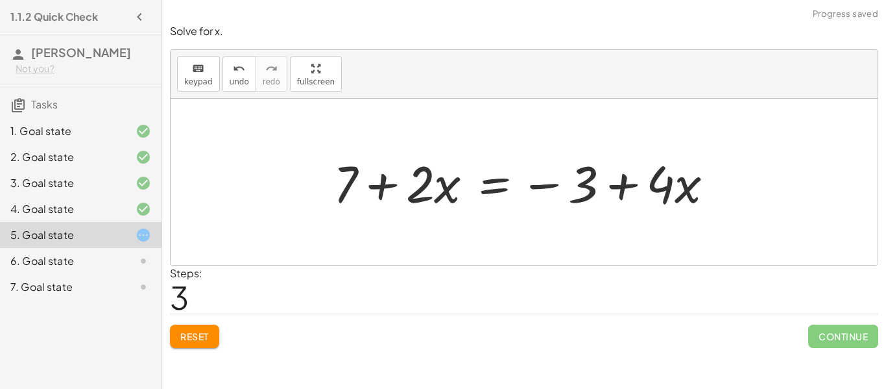
click at [624, 188] on div at bounding box center [529, 182] width 404 height 67
click at [544, 182] on div at bounding box center [529, 182] width 404 height 67
click at [378, 182] on div at bounding box center [529, 182] width 404 height 67
drag, startPoint x: 424, startPoint y: 176, endPoint x: 509, endPoint y: 177, distance: 85.0
click at [509, 177] on div at bounding box center [529, 182] width 404 height 67
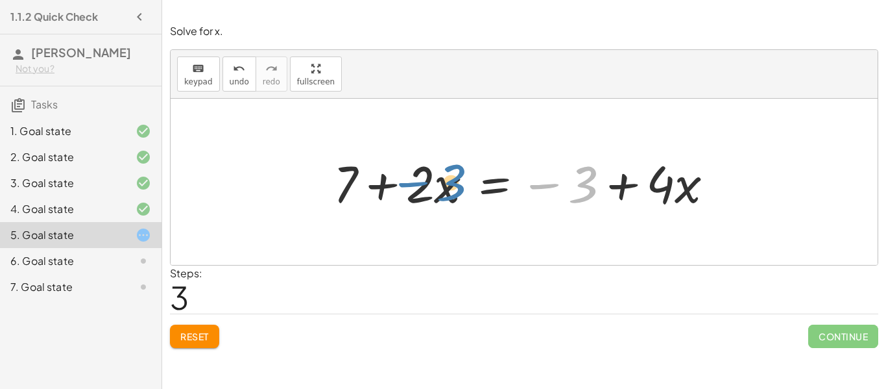
drag, startPoint x: 590, startPoint y: 177, endPoint x: 438, endPoint y: 180, distance: 152.5
click at [438, 180] on div at bounding box center [529, 182] width 404 height 67
drag, startPoint x: 660, startPoint y: 171, endPoint x: 435, endPoint y: 171, distance: 225.1
click at [435, 171] on div at bounding box center [529, 182] width 404 height 67
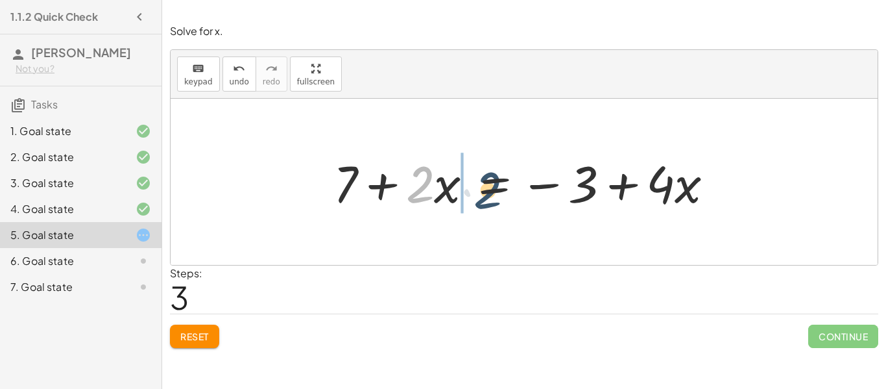
drag, startPoint x: 412, startPoint y: 183, endPoint x: 463, endPoint y: 184, distance: 50.6
drag, startPoint x: 416, startPoint y: 187, endPoint x: 463, endPoint y: 191, distance: 47.6
drag, startPoint x: 426, startPoint y: 195, endPoint x: 673, endPoint y: 199, distance: 246.6
click at [673, 199] on div at bounding box center [529, 182] width 404 height 67
drag, startPoint x: 685, startPoint y: 191, endPoint x: 442, endPoint y: 191, distance: 243.3
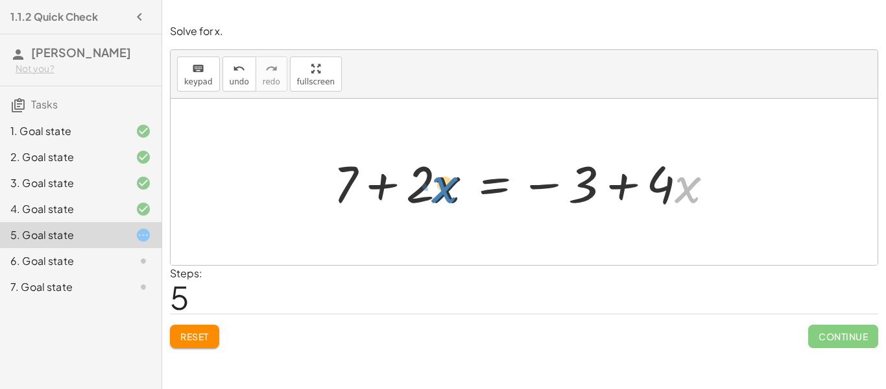
click at [442, 191] on div at bounding box center [529, 182] width 404 height 67
click at [368, 184] on div at bounding box center [529, 182] width 404 height 67
click at [856, 67] on div "keyboard keypad undo [PERSON_NAME] redo fullscreen" at bounding box center [524, 74] width 707 height 49
